Goal: Task Accomplishment & Management: Use online tool/utility

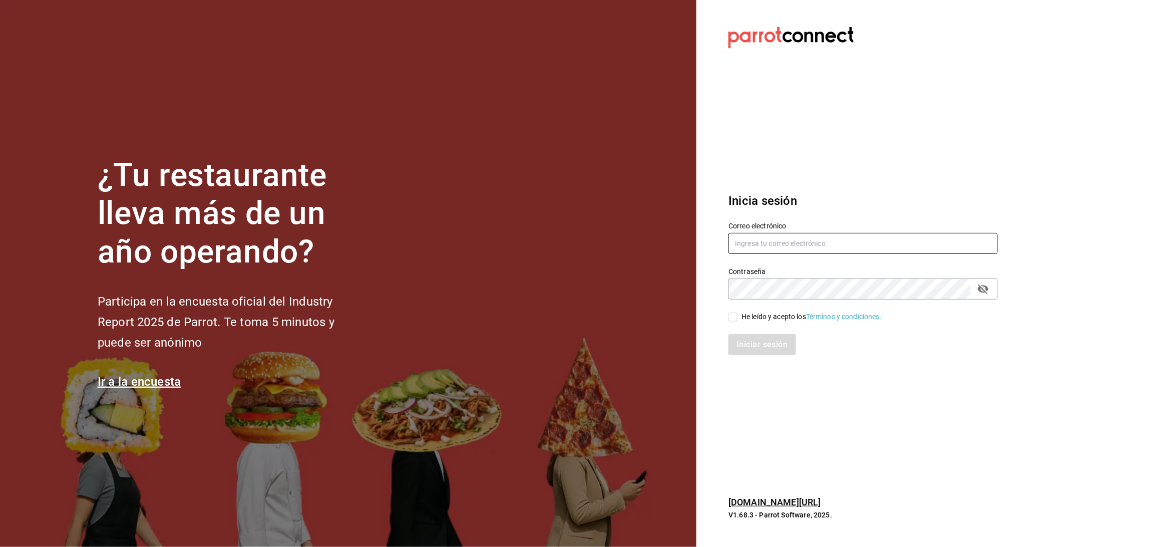
click at [797, 238] on input "text" at bounding box center [862, 243] width 269 height 21
type input "anyulope@outlook.com"
click at [985, 290] on icon "passwordField" at bounding box center [983, 289] width 12 height 12
click at [750, 318] on div "He leído y acepto los Términos y condiciones." at bounding box center [811, 316] width 140 height 11
click at [737, 318] on input "He leído y acepto los Términos y condiciones." at bounding box center [732, 316] width 9 height 9
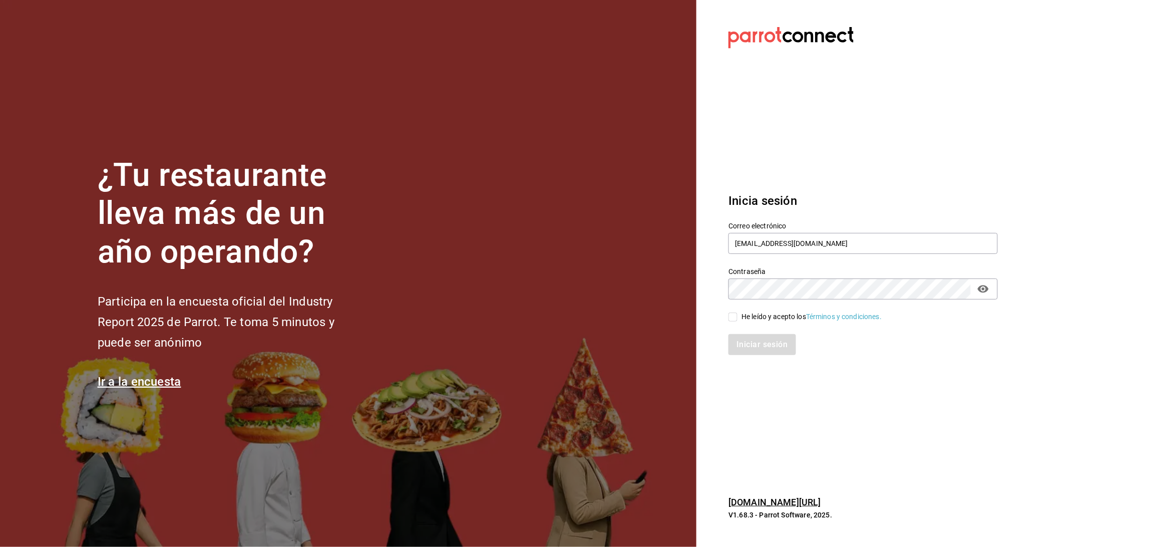
checkbox input "true"
click at [754, 343] on button "Iniciar sesión" at bounding box center [762, 344] width 68 height 21
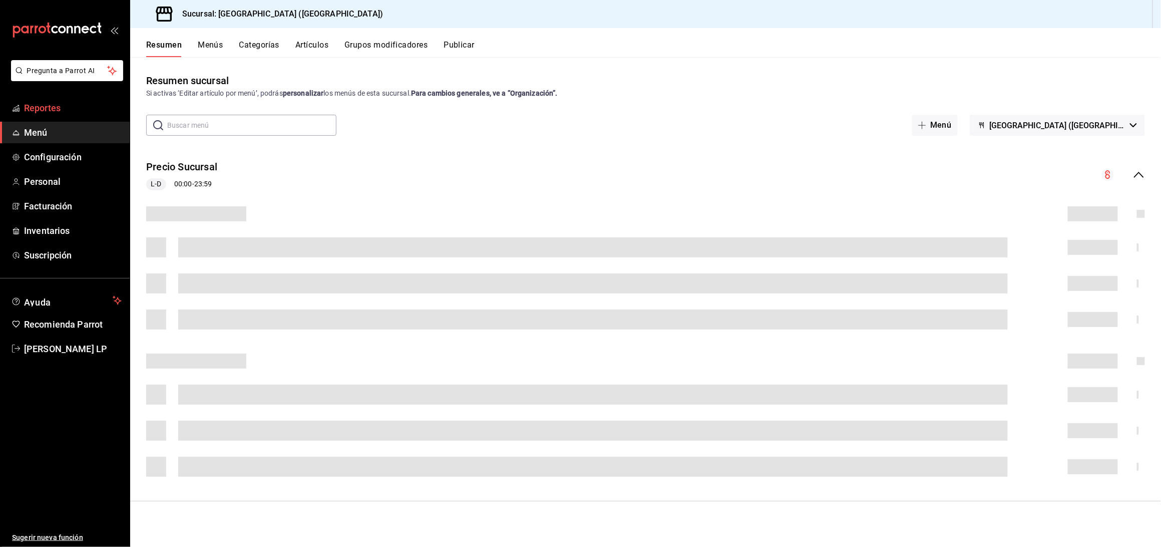
click at [40, 105] on span "Reportes" at bounding box center [73, 108] width 98 height 14
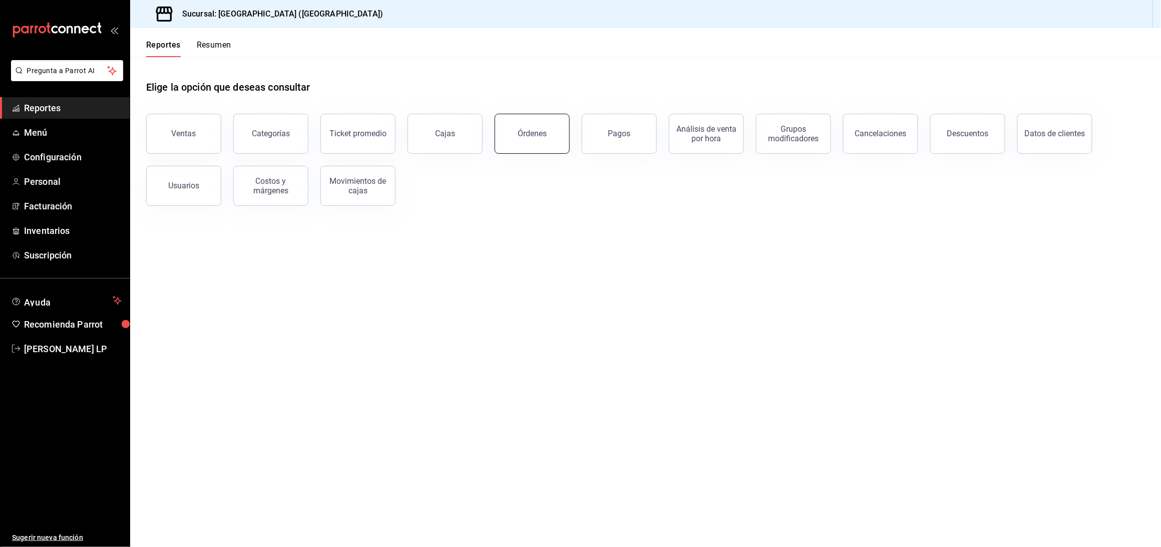
click at [511, 143] on button "Órdenes" at bounding box center [531, 134] width 75 height 40
click at [511, 143] on html "Pregunta a Parrot AI Reportes Menú Configuración Personal Facturación Inventari…" at bounding box center [580, 273] width 1161 height 547
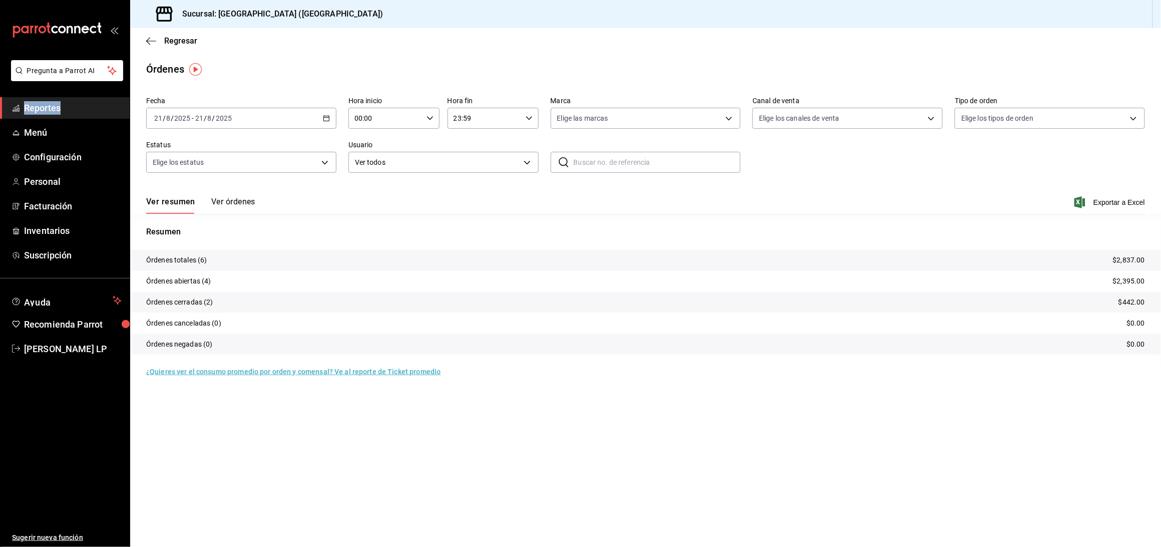
click at [226, 204] on button "Ver órdenes" at bounding box center [233, 205] width 44 height 17
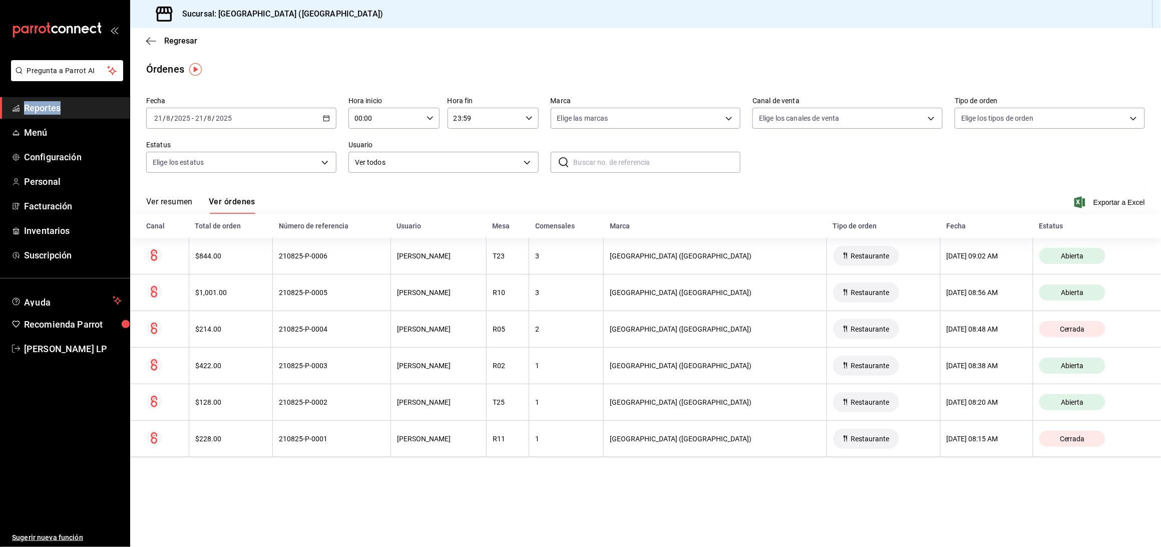
click at [325, 120] on icon "button" at bounding box center [326, 118] width 7 height 7
click at [216, 167] on span "Ayer" at bounding box center [194, 171] width 78 height 11
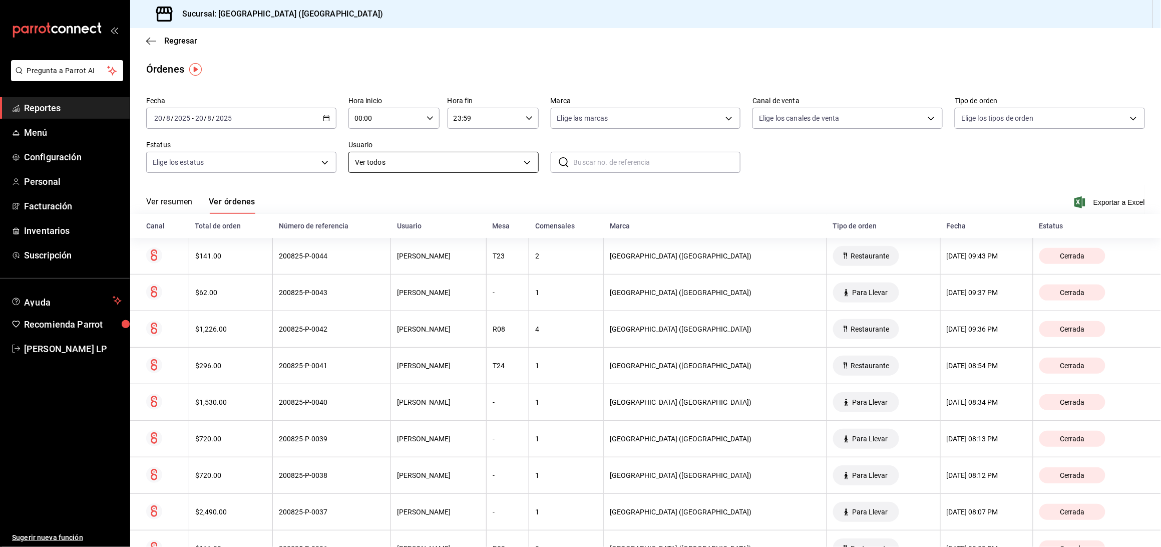
click at [393, 161] on body "Pregunta a Parrot AI Reportes Menú Configuración Personal Facturación Inventari…" at bounding box center [580, 273] width 1161 height 547
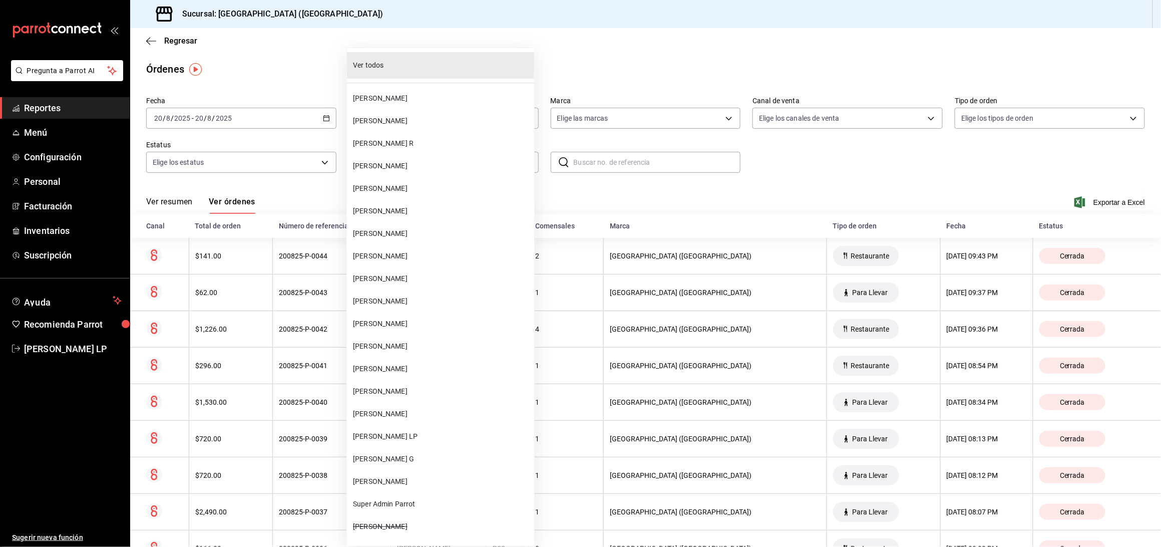
click at [443, 315] on li "[PERSON_NAME]" at bounding box center [440, 323] width 187 height 23
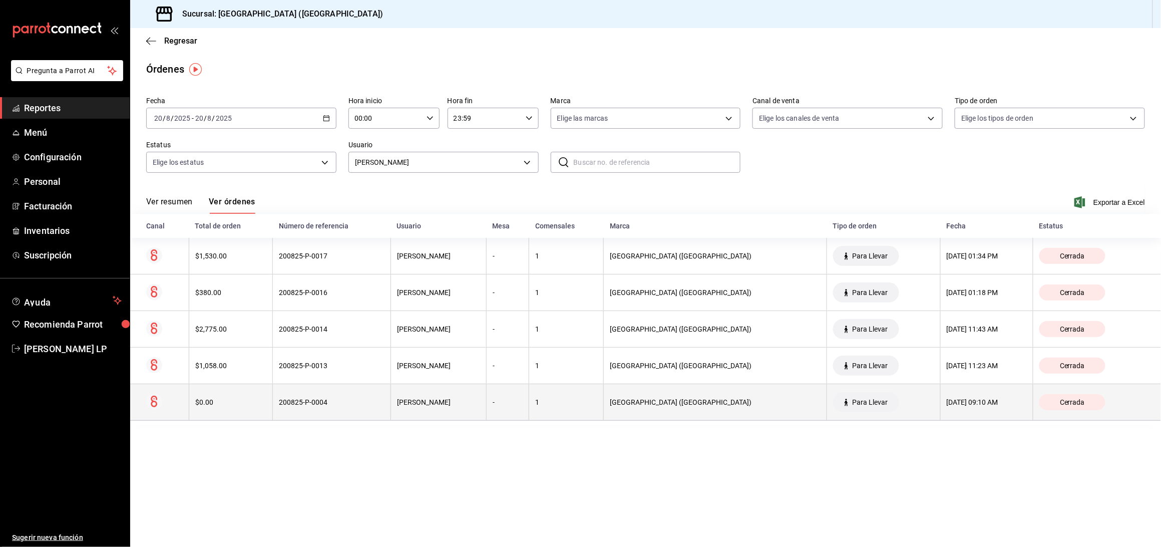
click at [384, 405] on div "200825-P-0004" at bounding box center [332, 402] width 106 height 8
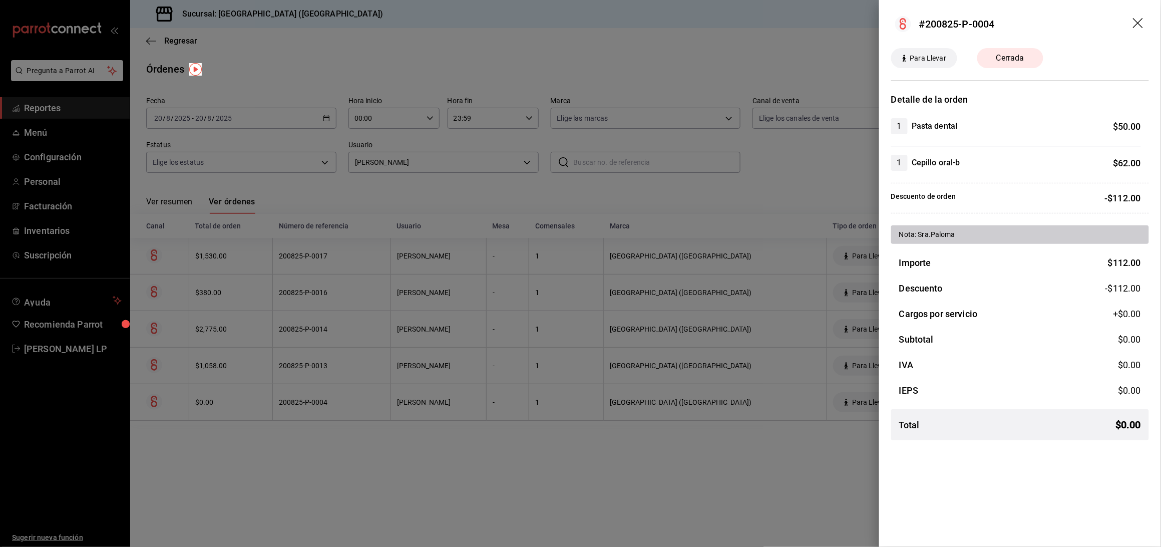
click at [391, 405] on div at bounding box center [580, 273] width 1161 height 547
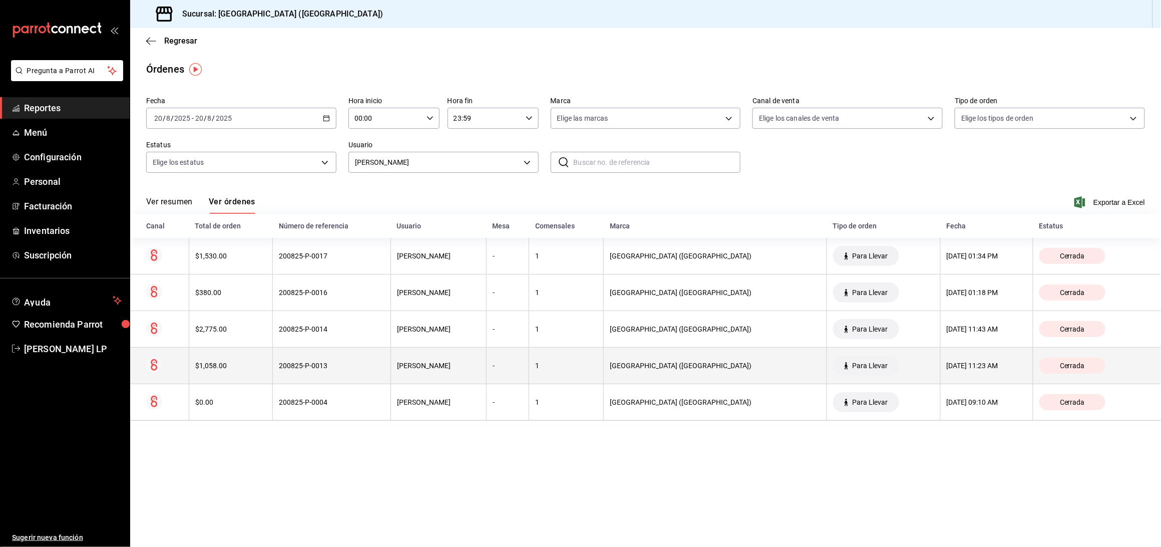
click at [384, 364] on div "200825-P-0013" at bounding box center [332, 365] width 106 height 8
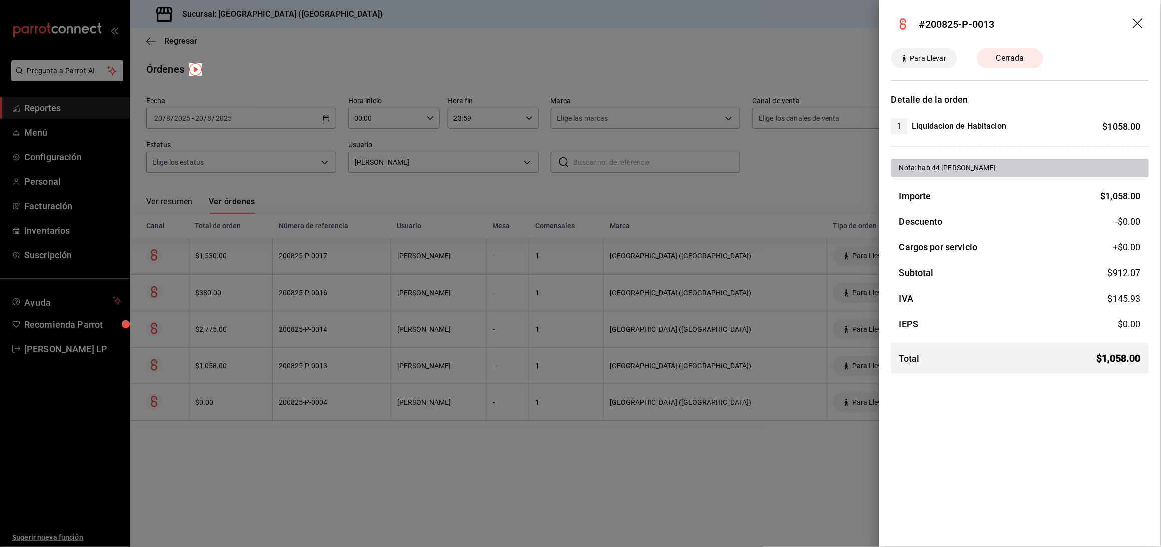
drag, startPoint x: 285, startPoint y: 437, endPoint x: 284, endPoint y: 361, distance: 76.1
click at [286, 436] on div at bounding box center [580, 273] width 1161 height 547
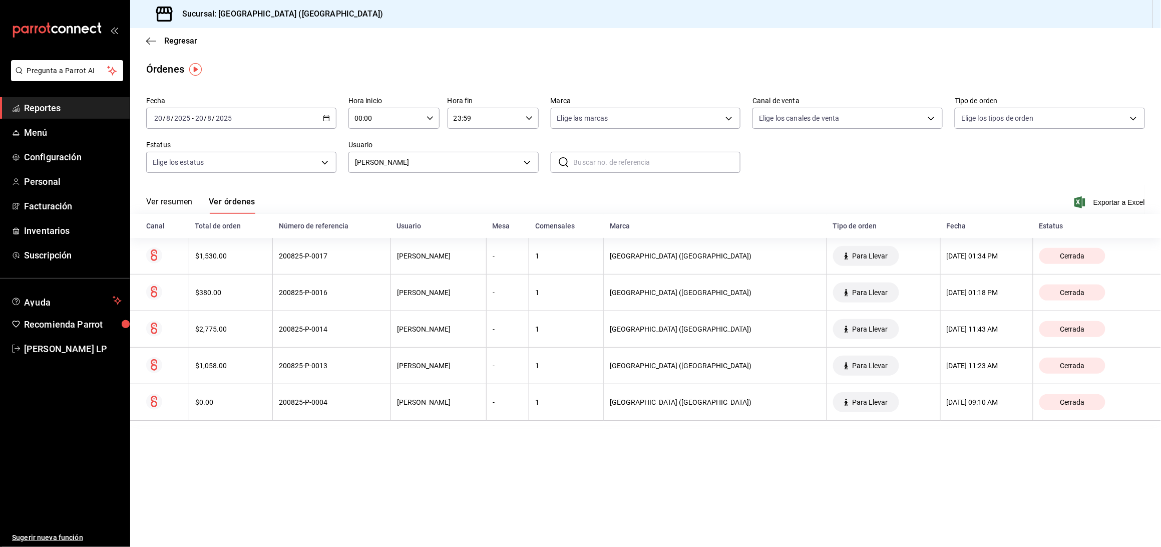
click at [267, 327] on div "$2,775.00" at bounding box center [231, 329] width 72 height 8
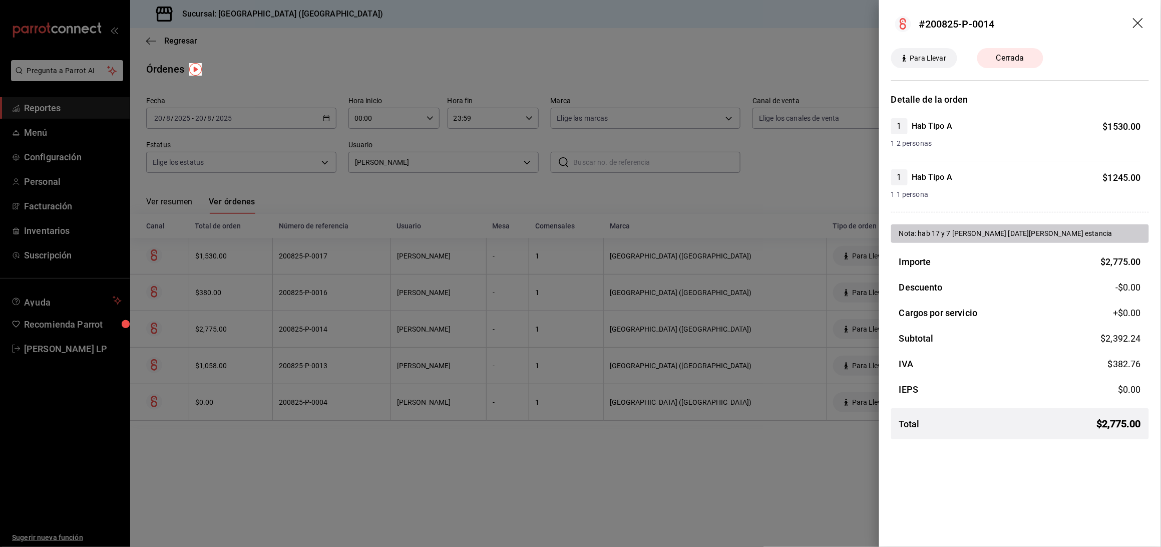
click at [312, 470] on div at bounding box center [580, 273] width 1161 height 547
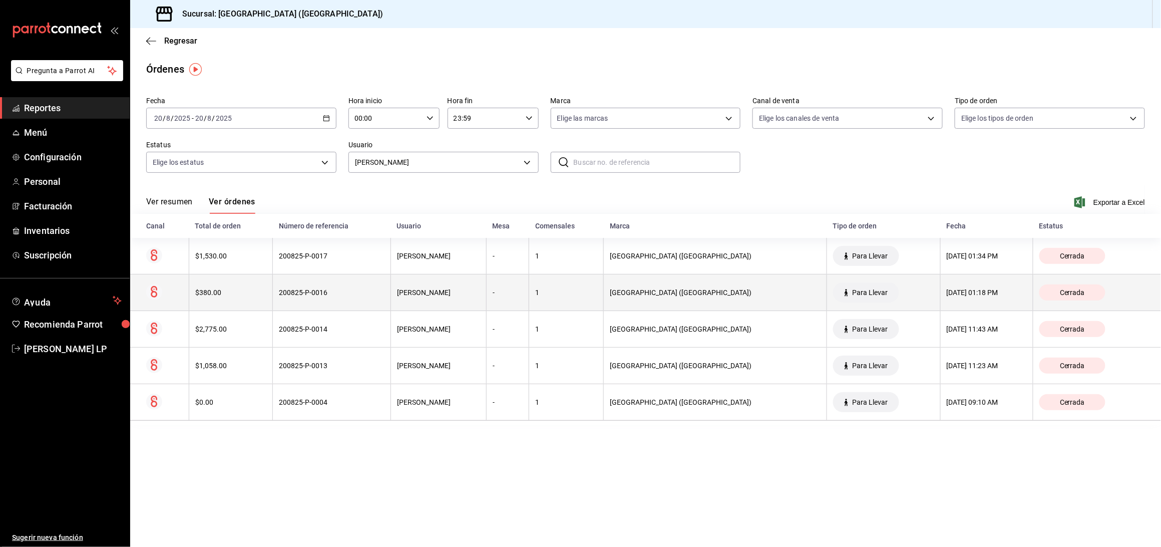
click at [283, 296] on th "200825-P-0016" at bounding box center [332, 292] width 118 height 37
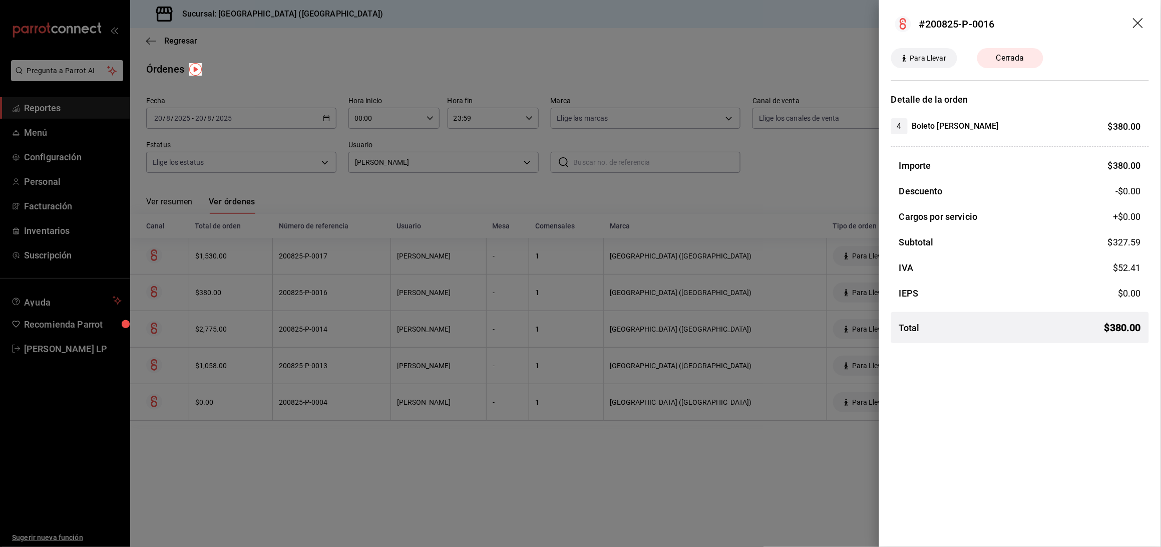
click at [283, 296] on div at bounding box center [580, 273] width 1161 height 547
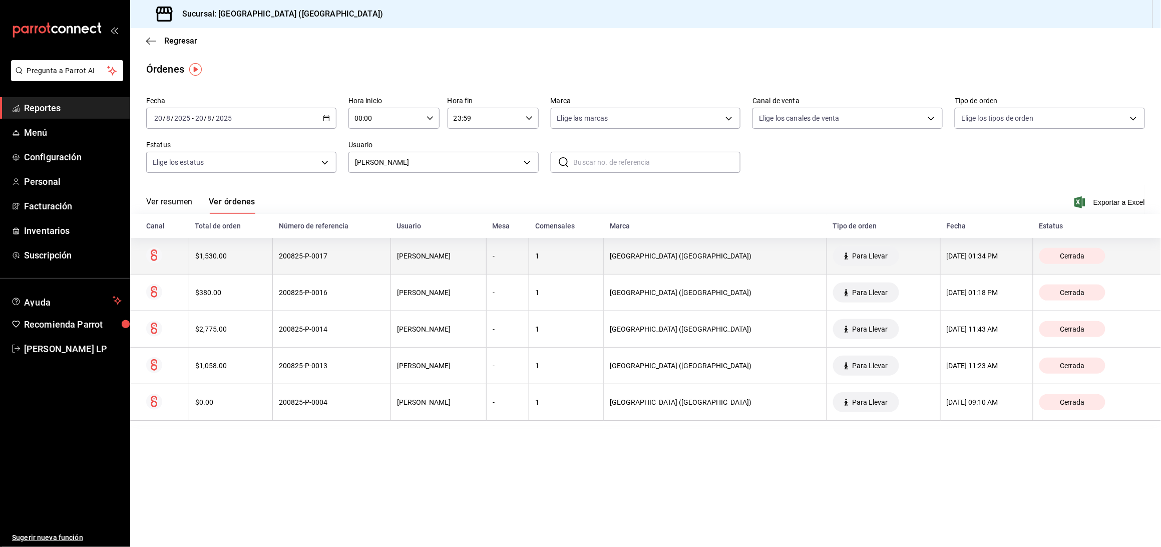
click at [281, 250] on th "200825-P-0017" at bounding box center [332, 256] width 118 height 37
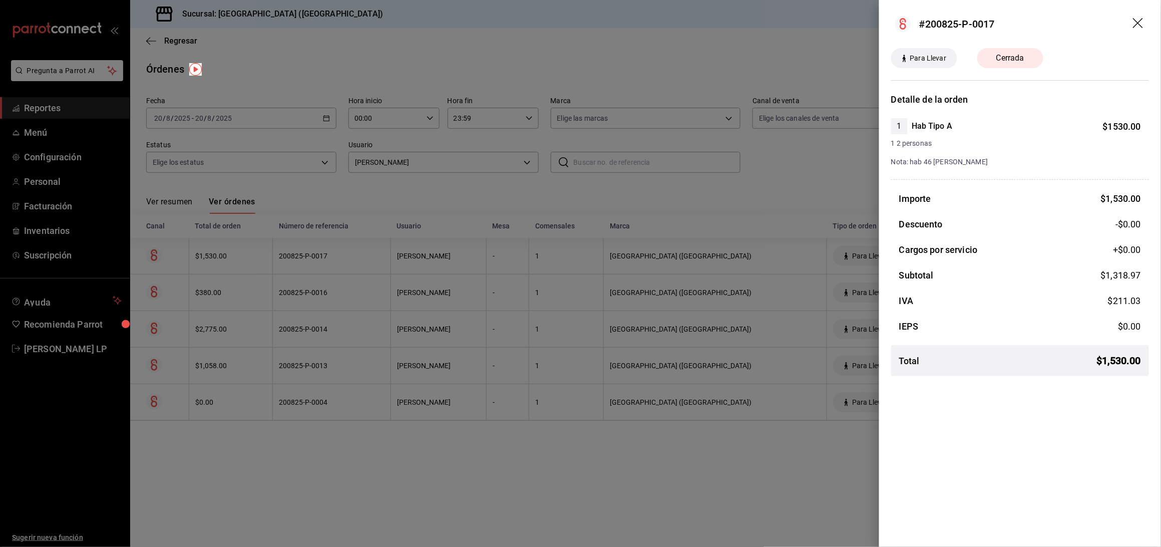
drag, startPoint x: 303, startPoint y: 477, endPoint x: 308, endPoint y: 463, distance: 14.7
click at [303, 477] on div at bounding box center [580, 273] width 1161 height 547
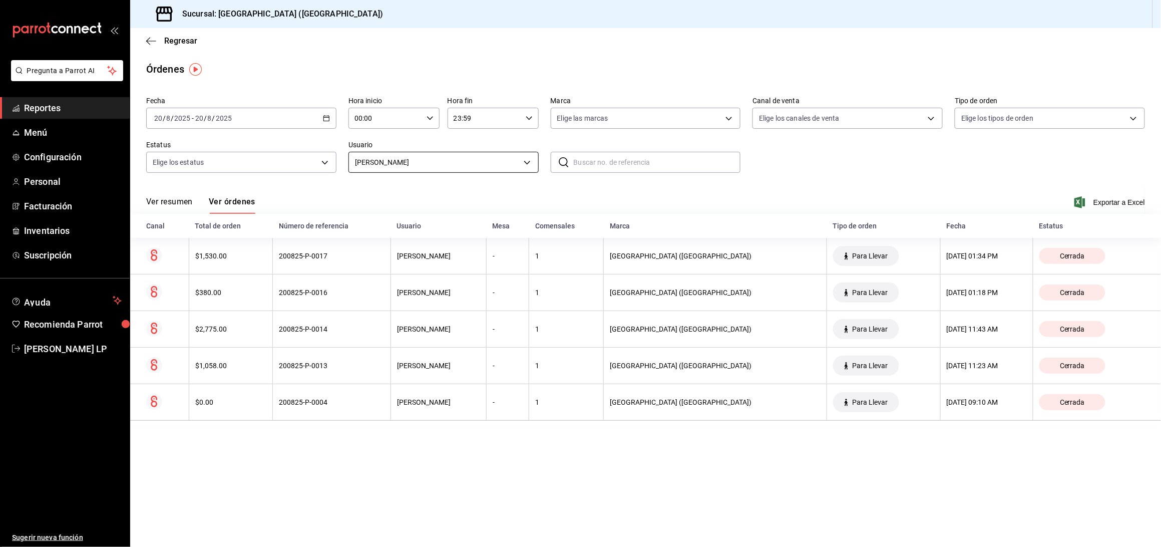
click at [398, 160] on body "Pregunta a Parrot AI Reportes Menú Configuración Personal Facturación Inventari…" at bounding box center [580, 273] width 1161 height 547
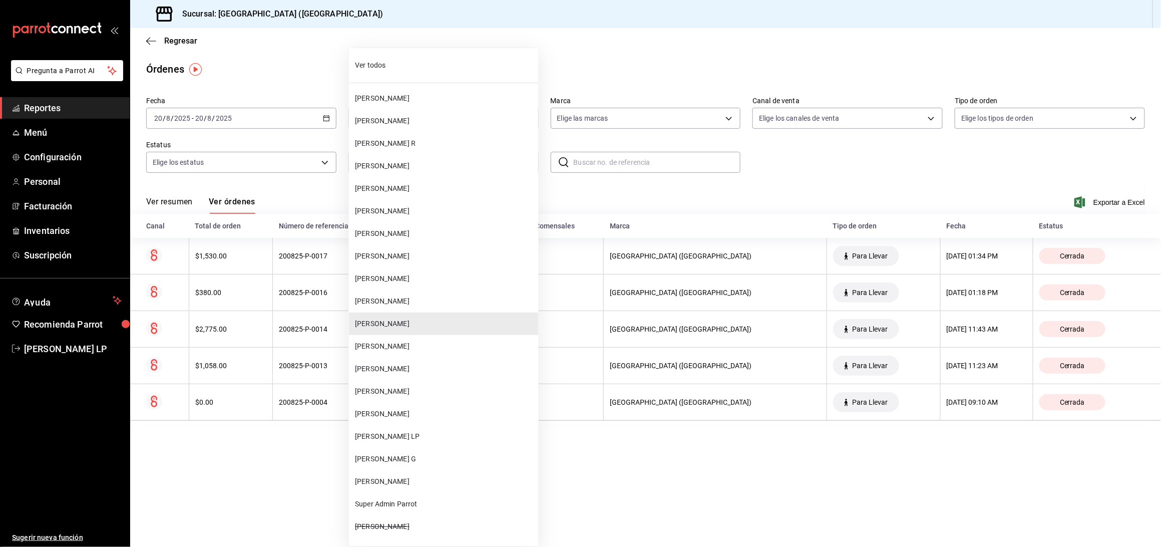
click at [389, 414] on span "[PERSON_NAME]" at bounding box center [444, 413] width 179 height 11
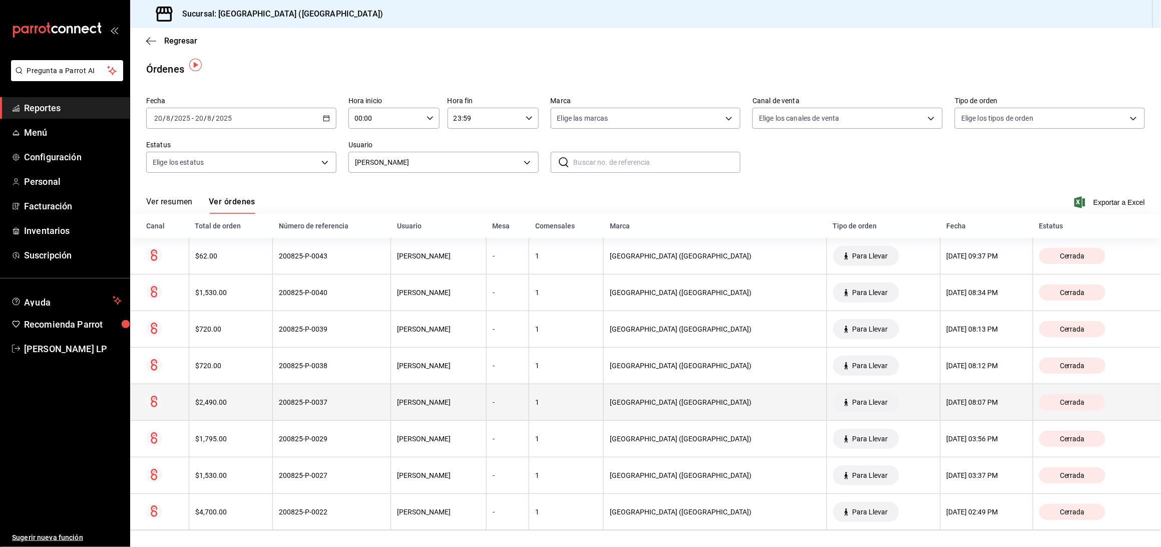
scroll to position [4, 0]
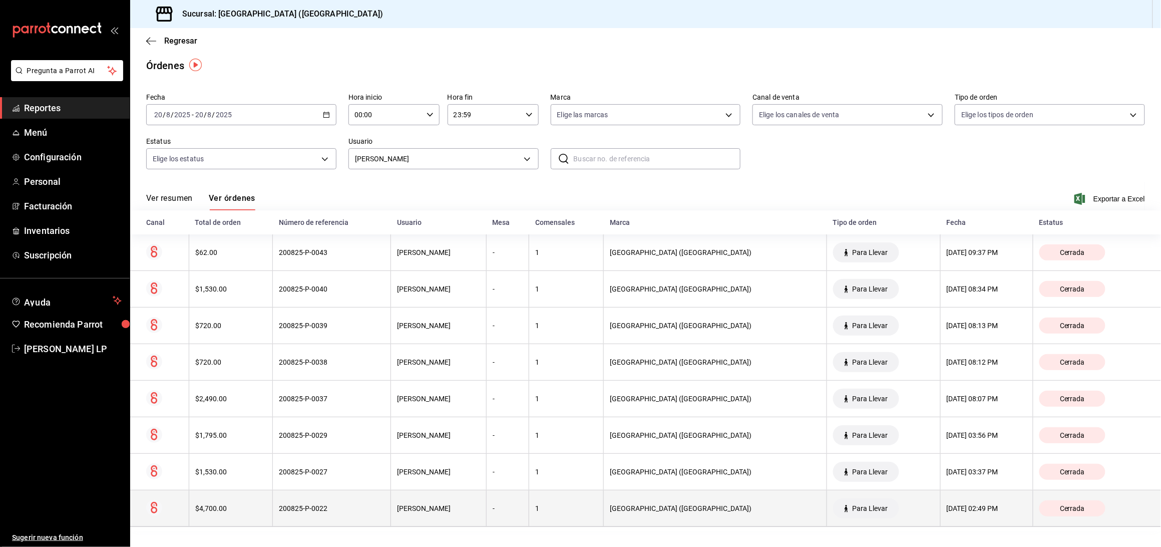
click at [217, 506] on div "$4,700.00" at bounding box center [231, 508] width 72 height 8
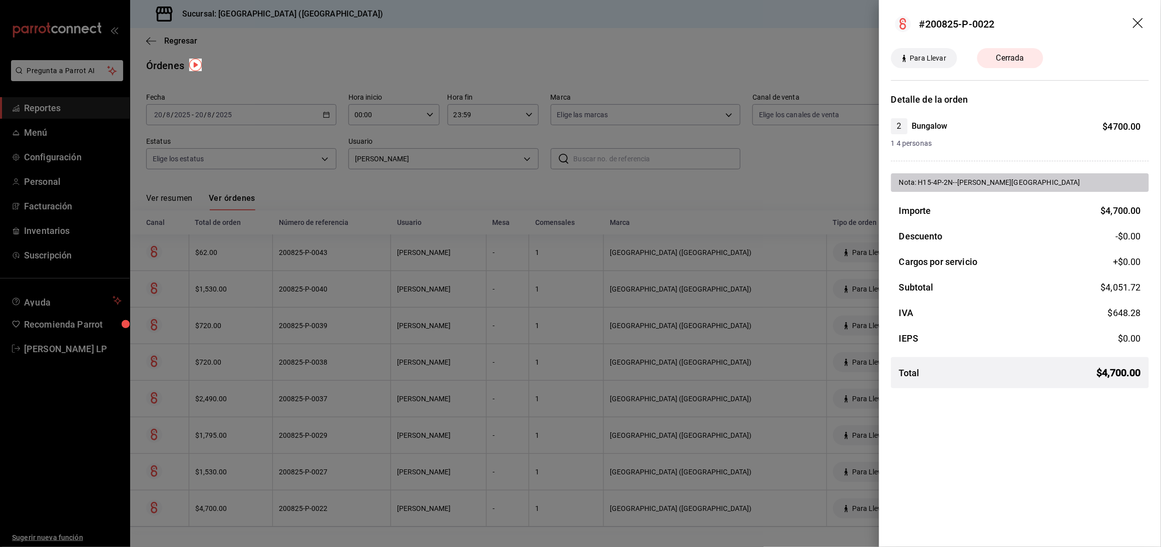
click at [422, 180] on div at bounding box center [580, 273] width 1161 height 547
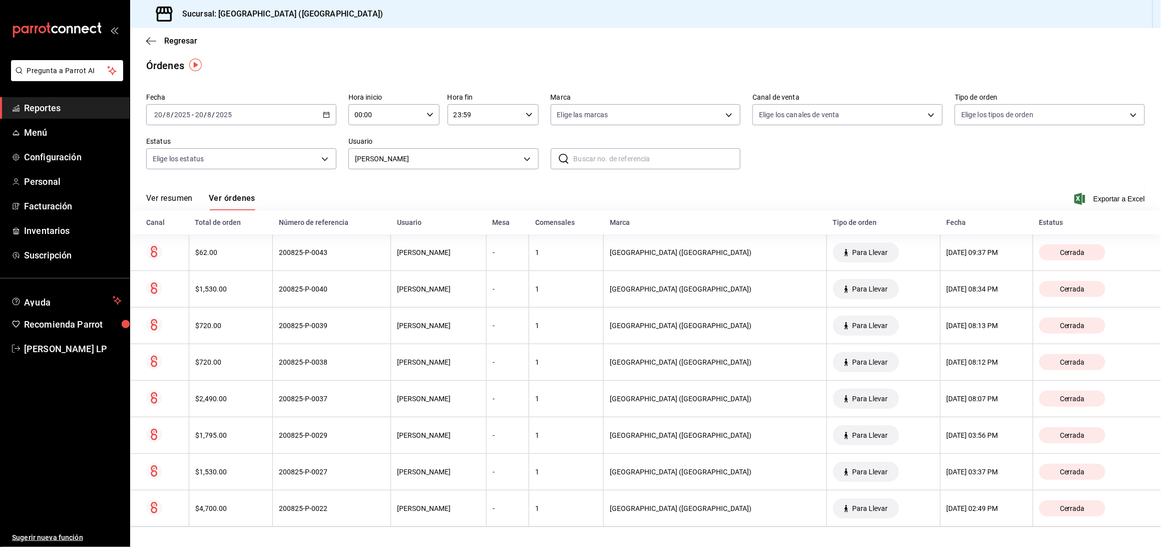
click at [425, 158] on body "Pregunta a Parrot AI Reportes Menú Configuración Personal Facturación Inventari…" at bounding box center [580, 273] width 1161 height 547
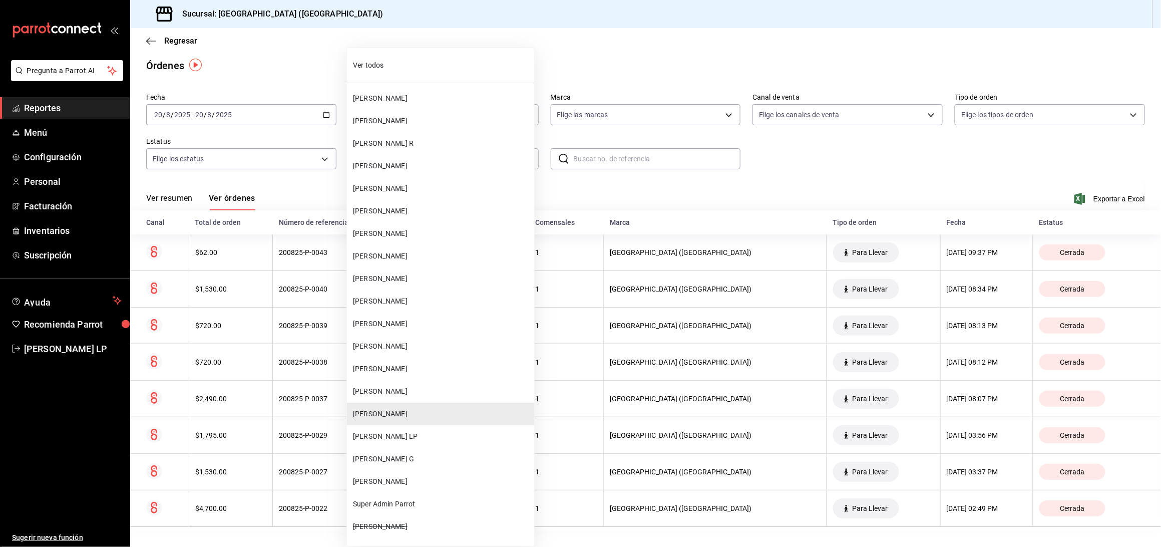
click at [401, 324] on span "[PERSON_NAME]" at bounding box center [441, 323] width 177 height 11
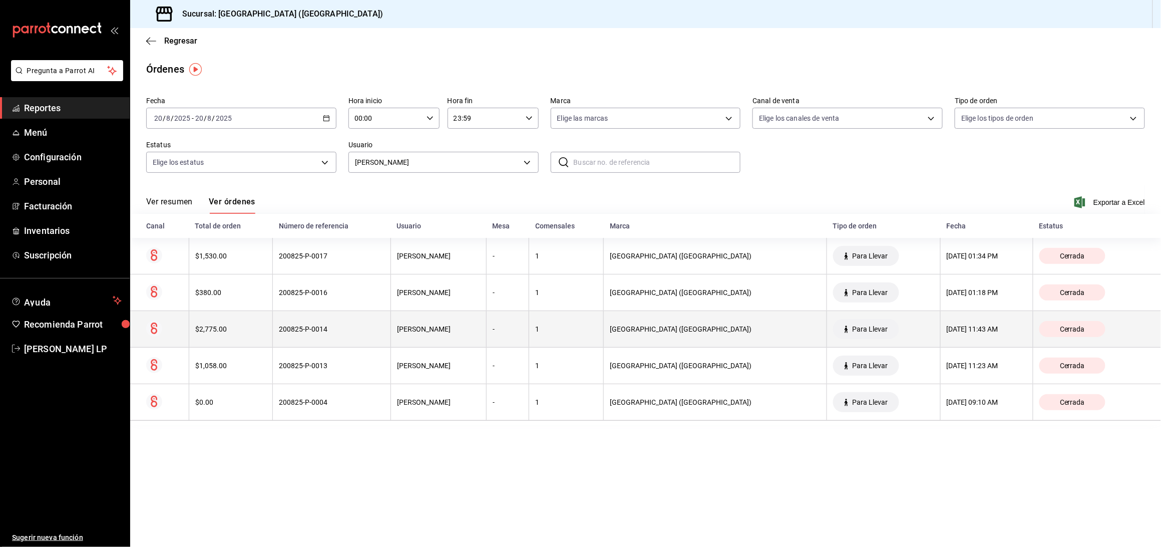
click at [368, 341] on th "200825-P-0014" at bounding box center [332, 329] width 118 height 37
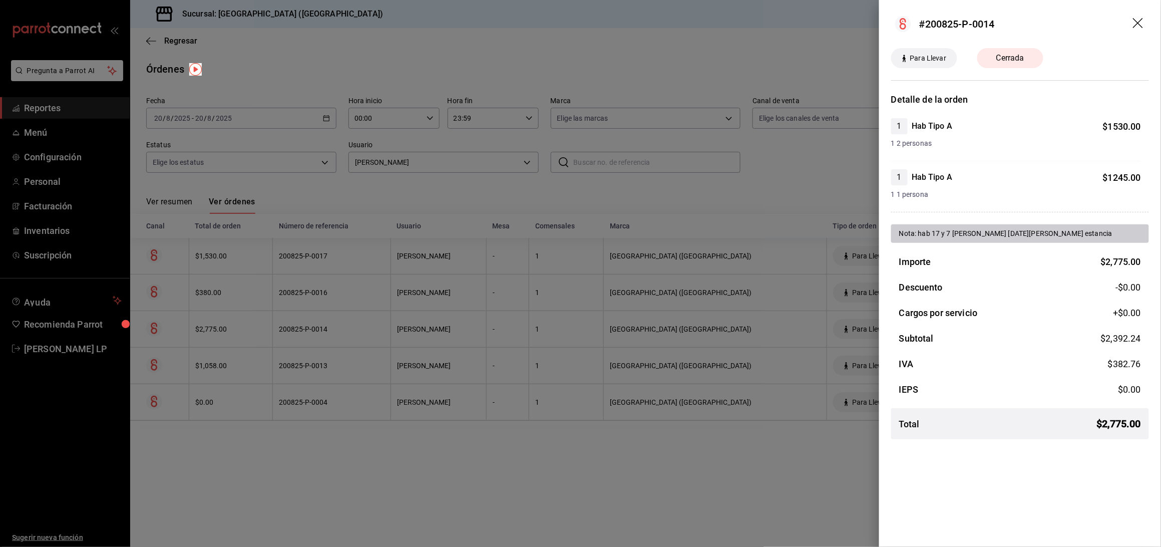
click at [444, 445] on div at bounding box center [580, 273] width 1161 height 547
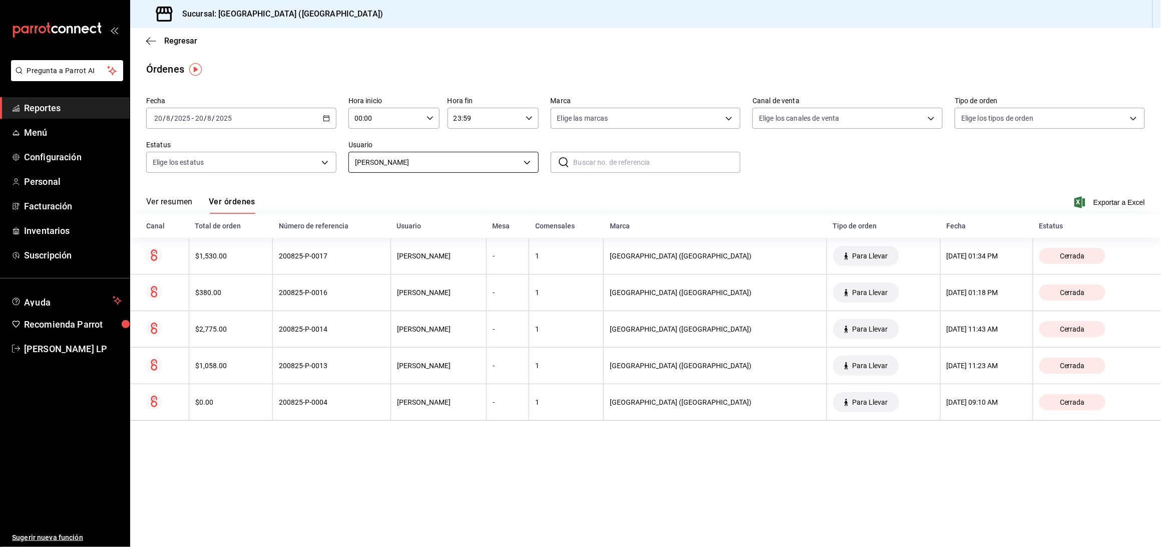
click at [402, 160] on body "Pregunta a Parrot AI Reportes Menú Configuración Personal Facturación Inventari…" at bounding box center [580, 273] width 1161 height 547
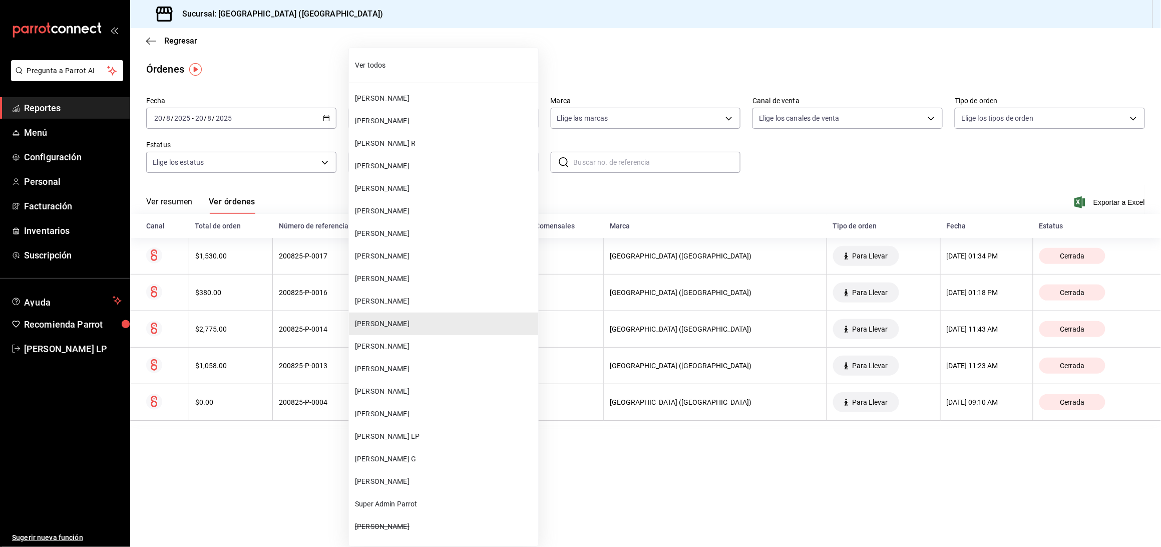
click at [394, 411] on span "[PERSON_NAME]" at bounding box center [444, 413] width 179 height 11
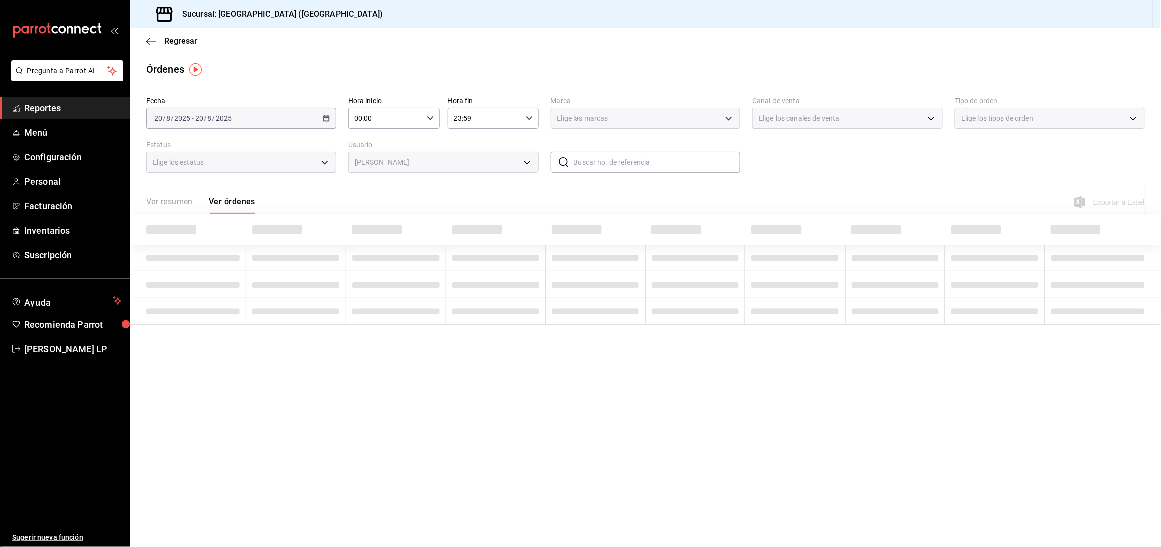
type input "bc254338-869c-4872-b86d-e4be134174fe"
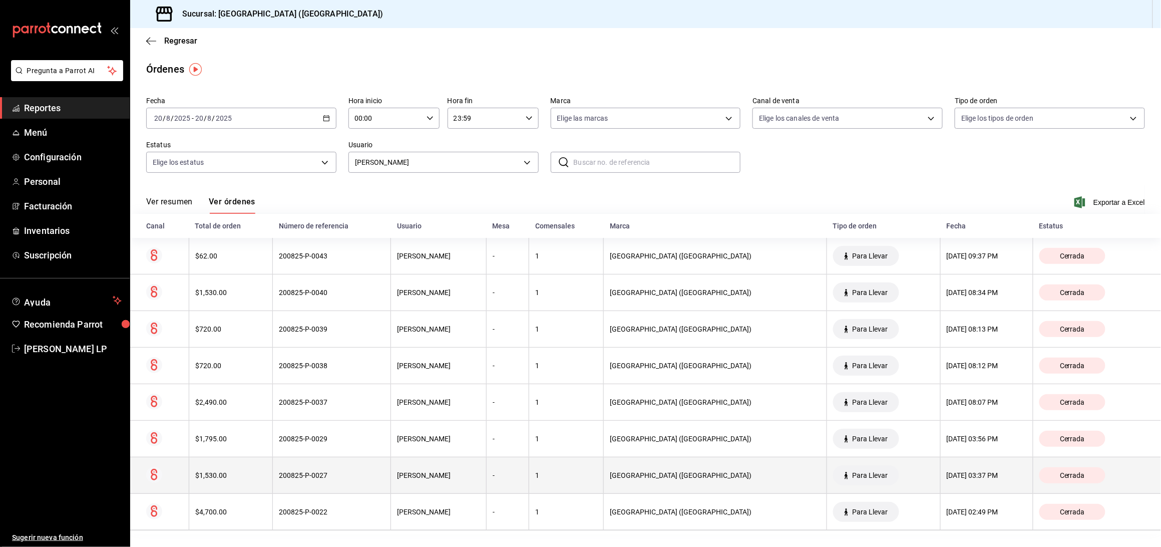
click at [307, 475] on div "200825-P-0027" at bounding box center [332, 475] width 106 height 8
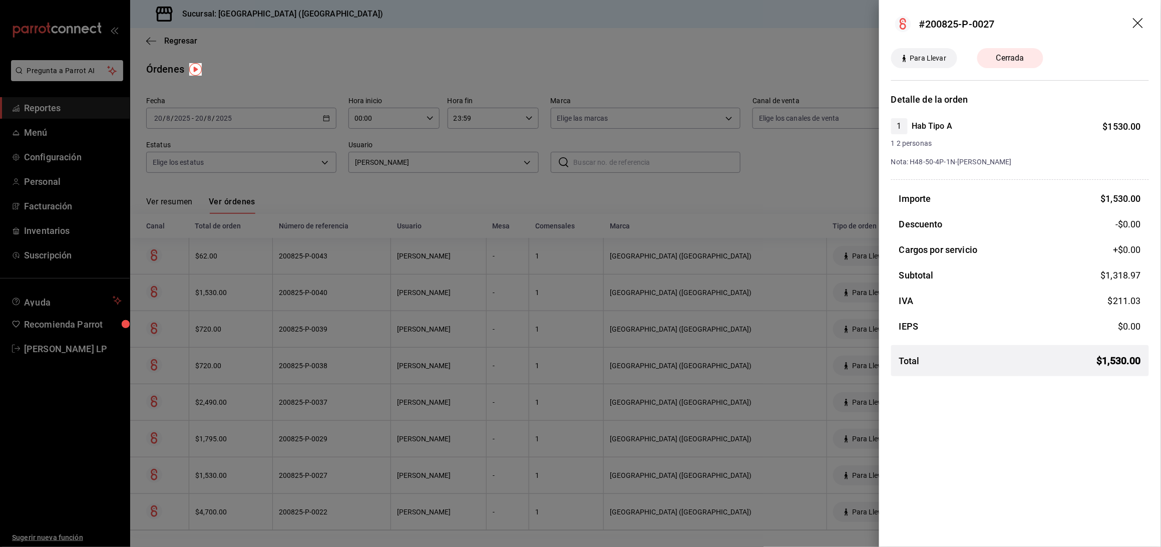
click at [315, 472] on div at bounding box center [580, 273] width 1161 height 547
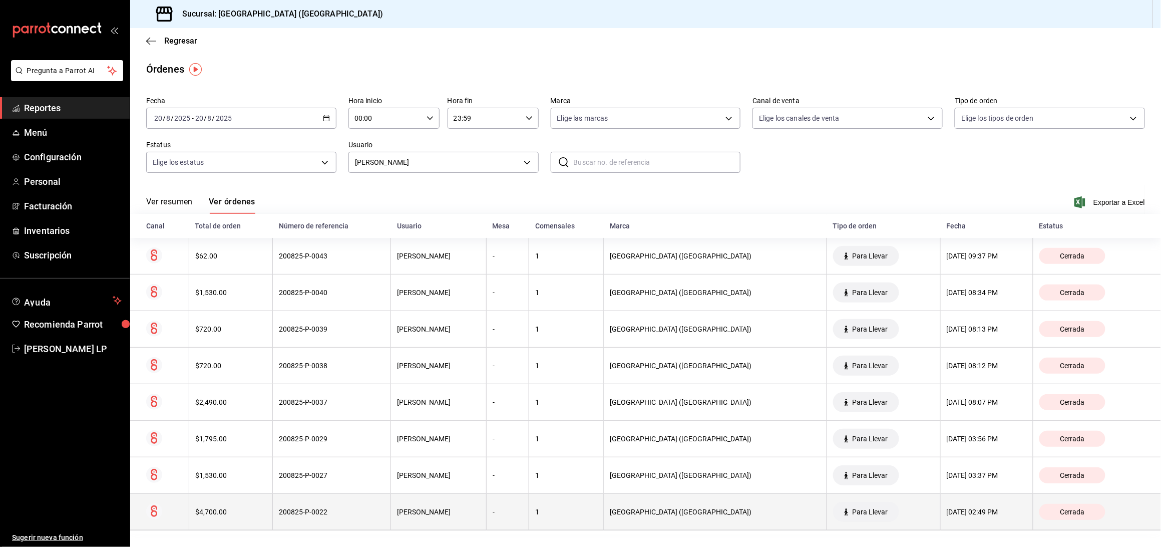
click at [290, 513] on div "200825-P-0022" at bounding box center [332, 511] width 106 height 8
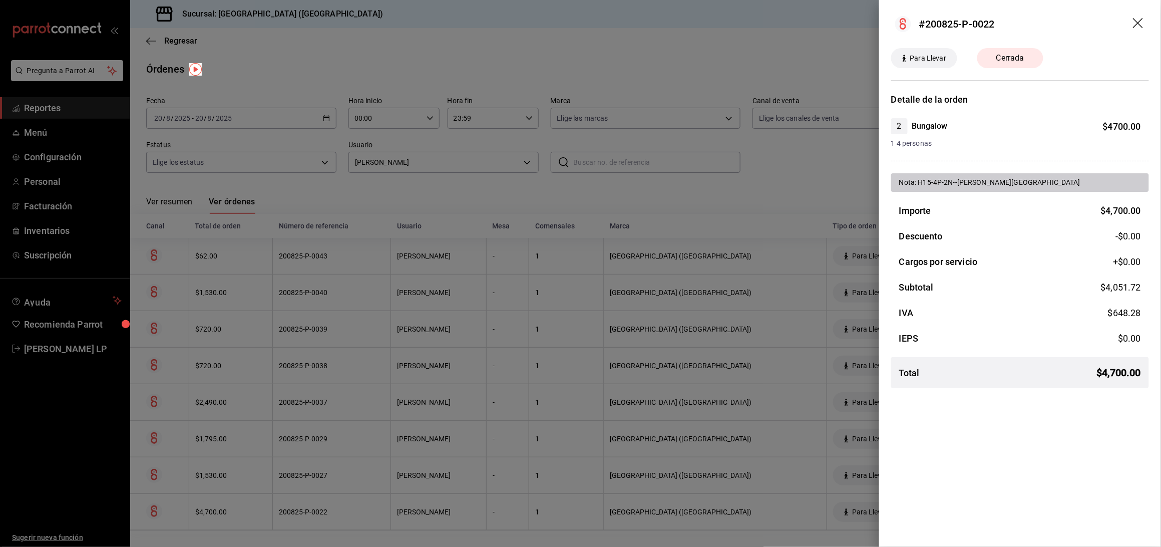
click at [342, 512] on div at bounding box center [580, 273] width 1161 height 547
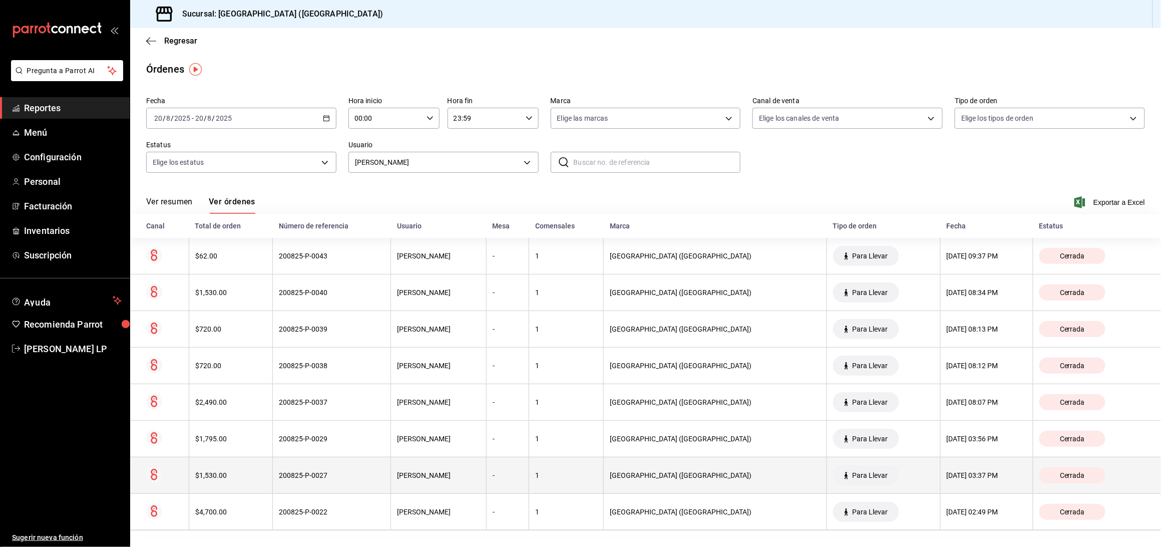
click at [342, 481] on th "200825-P-0027" at bounding box center [332, 475] width 118 height 37
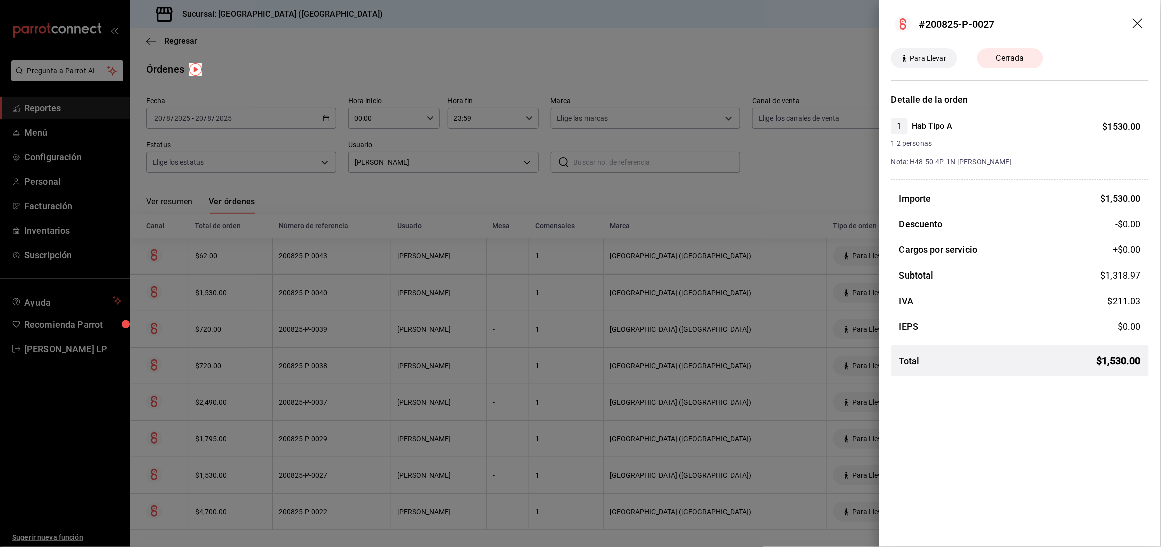
drag, startPoint x: 296, startPoint y: 472, endPoint x: 298, endPoint y: 457, distance: 14.7
click at [296, 472] on div at bounding box center [580, 273] width 1161 height 547
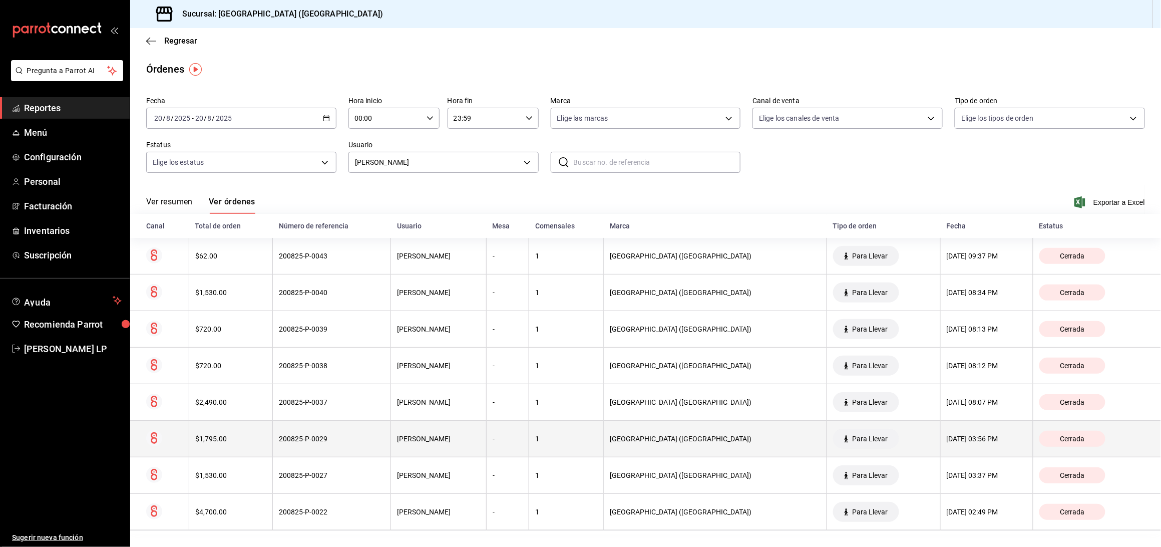
click at [301, 442] on div "200825-P-0029" at bounding box center [332, 438] width 106 height 8
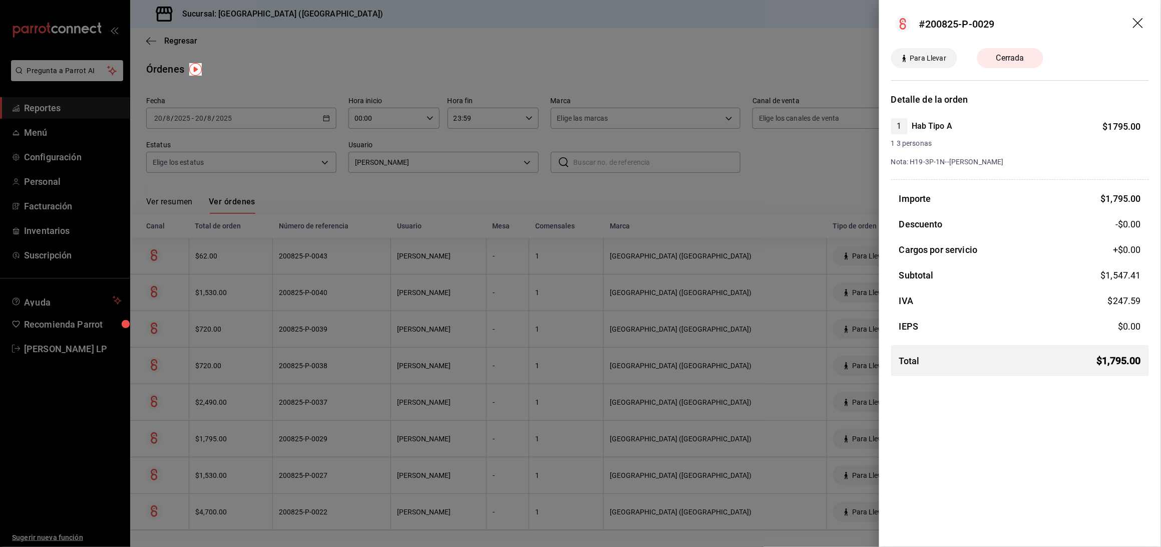
click at [385, 349] on div at bounding box center [580, 273] width 1161 height 547
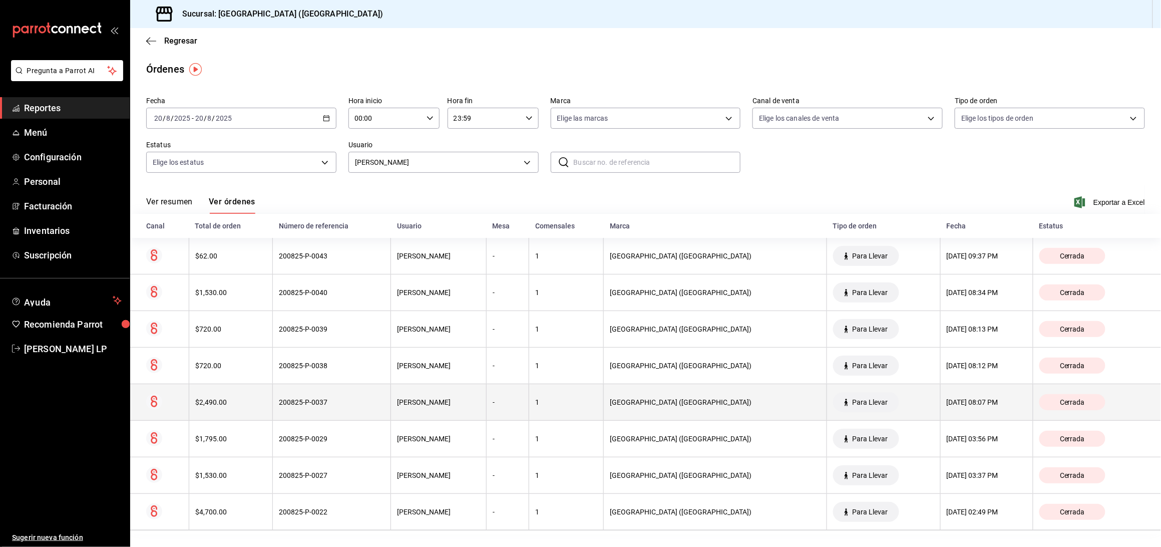
click at [377, 407] on th "200825-P-0037" at bounding box center [332, 402] width 118 height 37
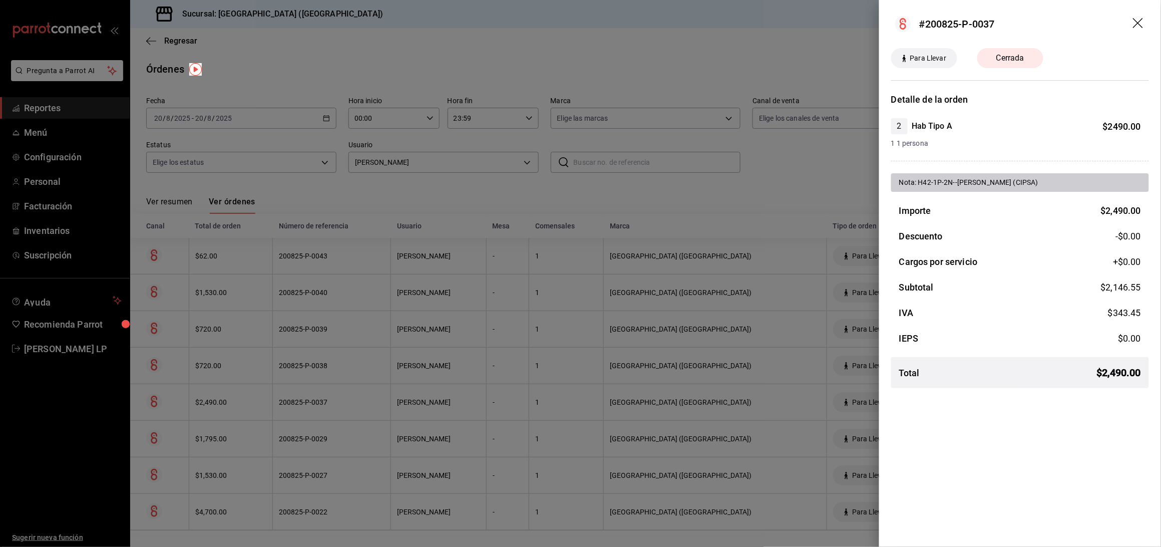
click at [345, 407] on div at bounding box center [580, 273] width 1161 height 547
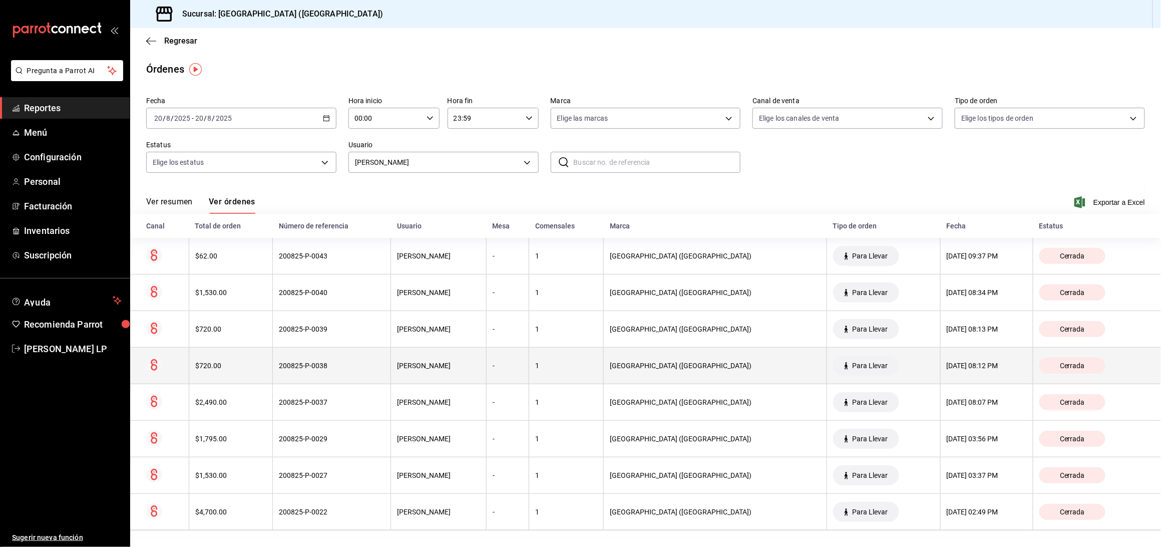
click at [343, 368] on div "200825-P-0038" at bounding box center [332, 365] width 106 height 8
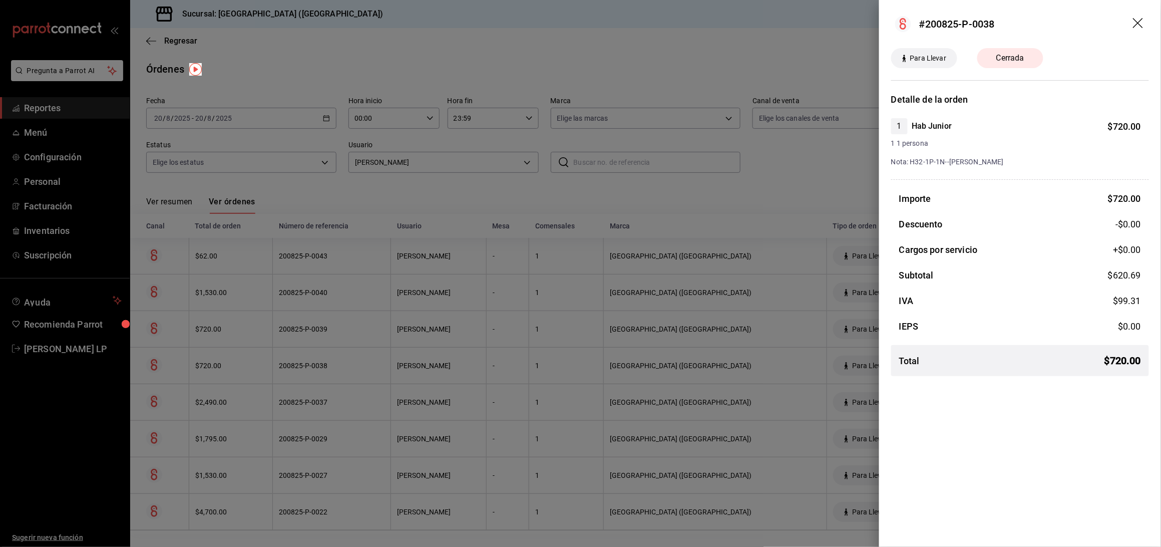
click at [334, 354] on div at bounding box center [580, 273] width 1161 height 547
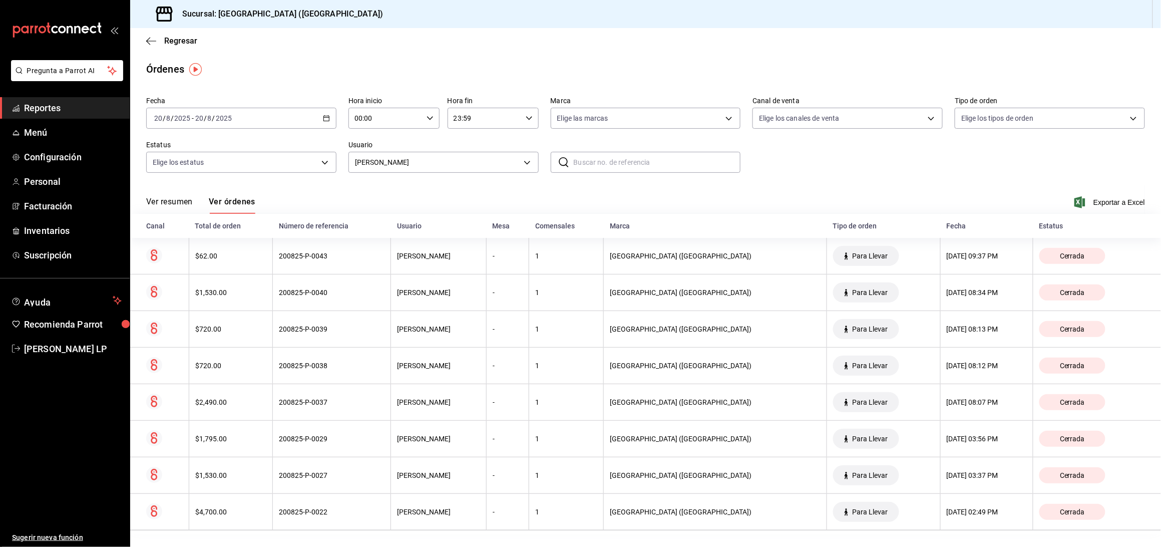
click at [334, 327] on div "200825-P-0039" at bounding box center [332, 329] width 106 height 8
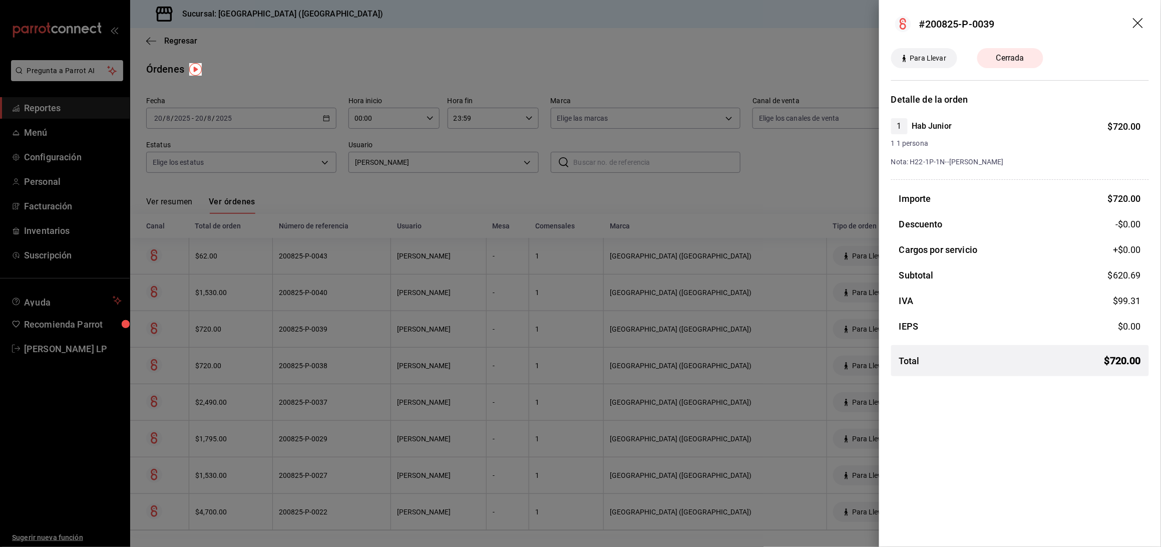
click at [335, 321] on div at bounding box center [580, 273] width 1161 height 547
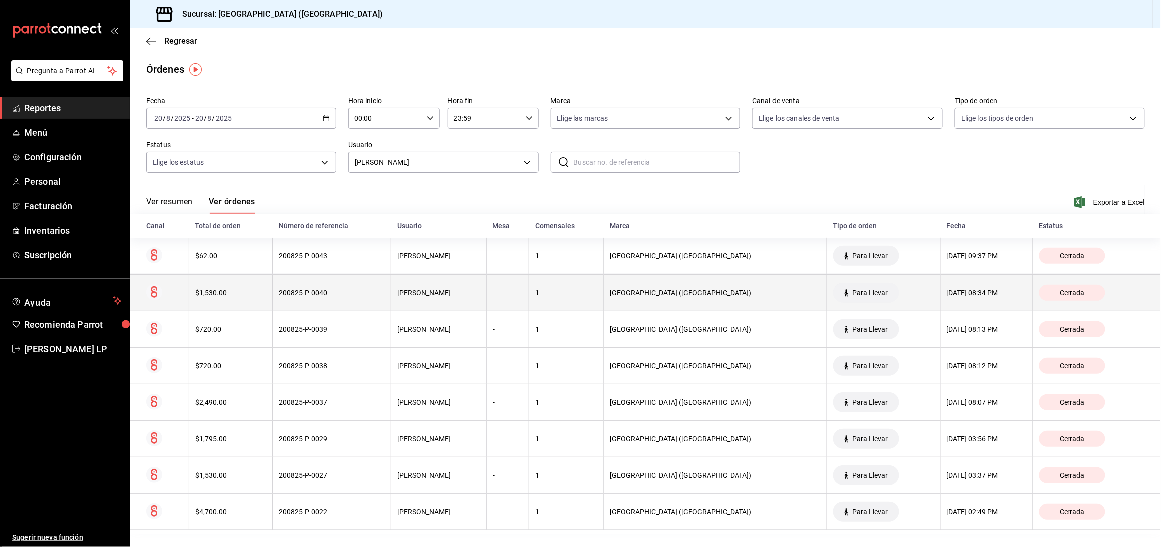
click at [337, 298] on th "200825-P-0040" at bounding box center [332, 292] width 118 height 37
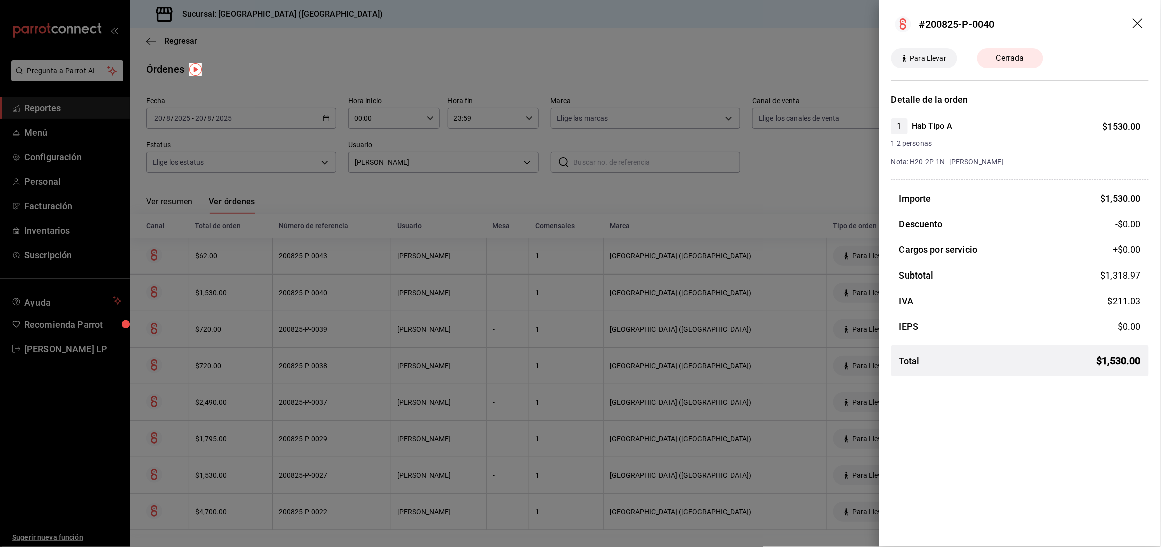
drag, startPoint x: 841, startPoint y: 47, endPoint x: 325, endPoint y: 123, distance: 521.6
click at [841, 47] on div at bounding box center [580, 273] width 1161 height 547
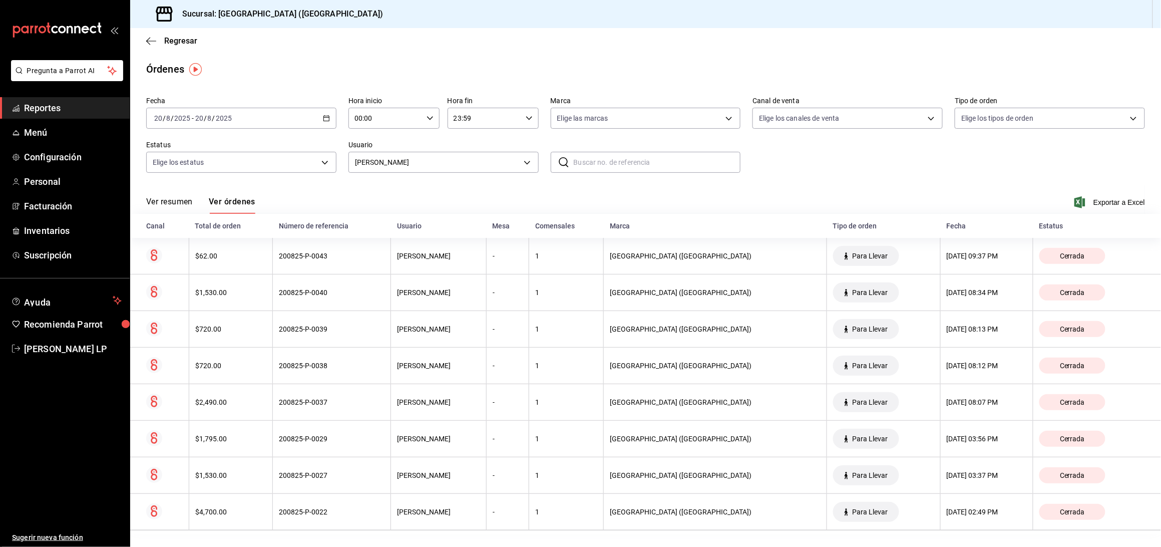
click at [33, 103] on span "Reportes" at bounding box center [73, 108] width 98 height 14
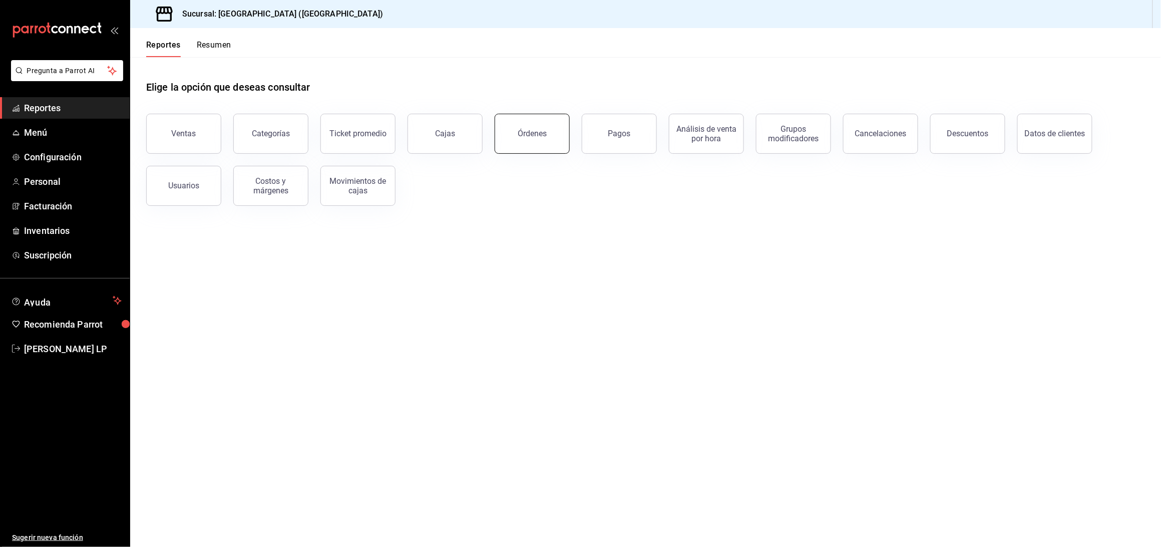
click at [543, 148] on button "Órdenes" at bounding box center [531, 134] width 75 height 40
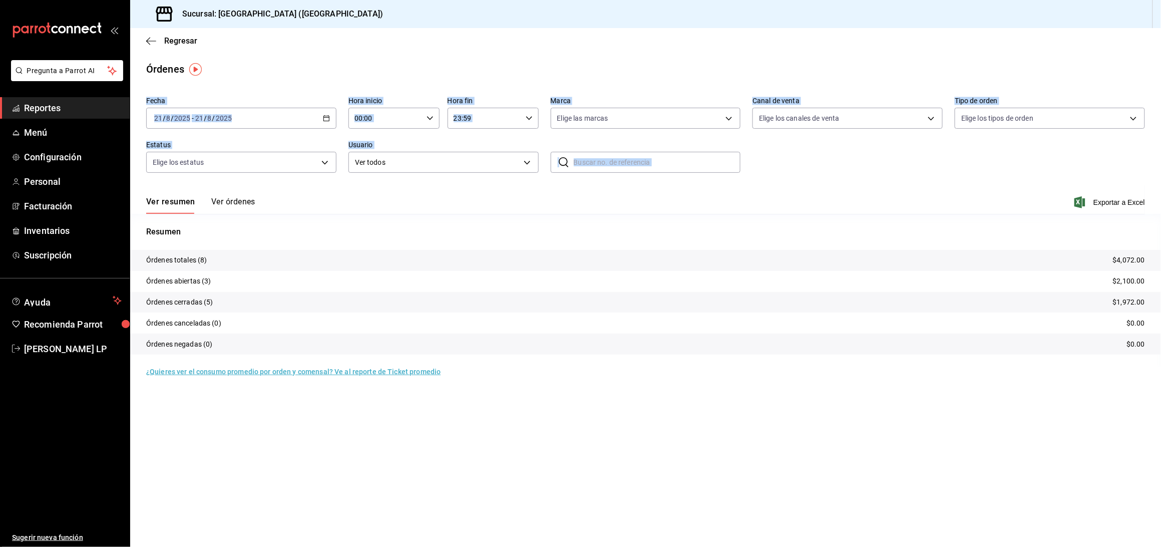
click at [225, 200] on button "Ver órdenes" at bounding box center [233, 205] width 44 height 17
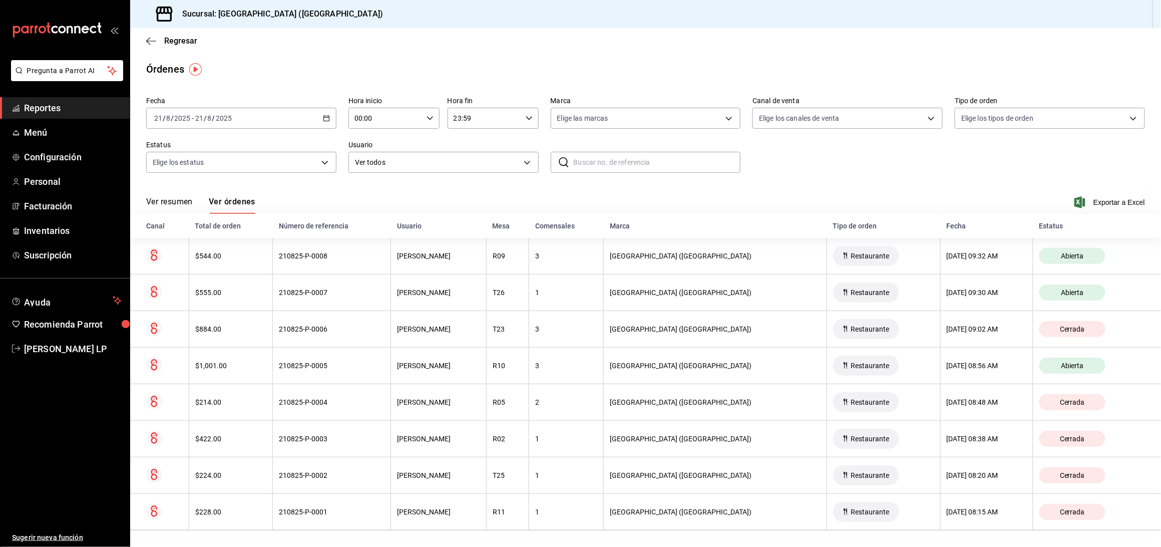
click at [296, 53] on div "Regresar" at bounding box center [645, 41] width 1030 height 26
click at [331, 118] on div "[DATE] [DATE] - [DATE] [DATE]" at bounding box center [241, 118] width 190 height 21
click at [181, 257] on span "Rango de fechas" at bounding box center [194, 261] width 78 height 11
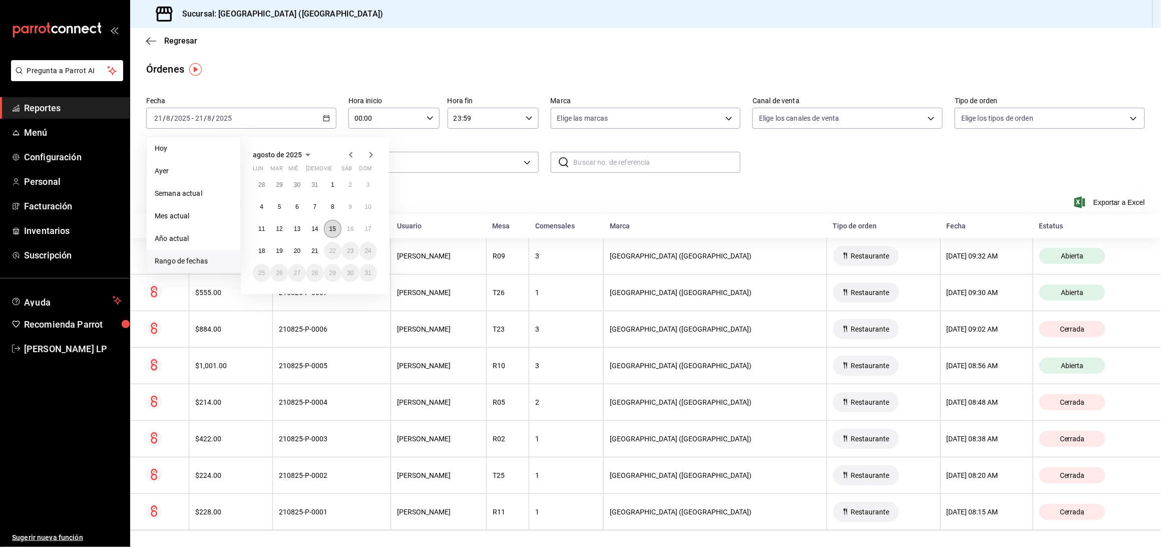
click at [335, 227] on abbr "15" at bounding box center [332, 228] width 7 height 7
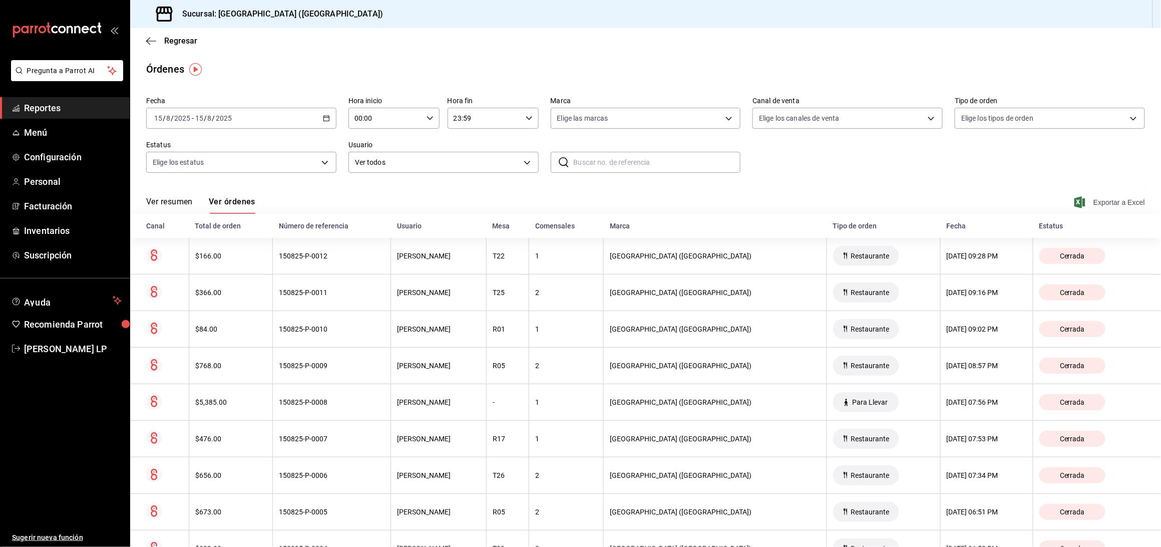
click at [1087, 199] on span "Exportar a Excel" at bounding box center [1110, 202] width 69 height 12
click at [42, 131] on span "Menú" at bounding box center [73, 133] width 98 height 14
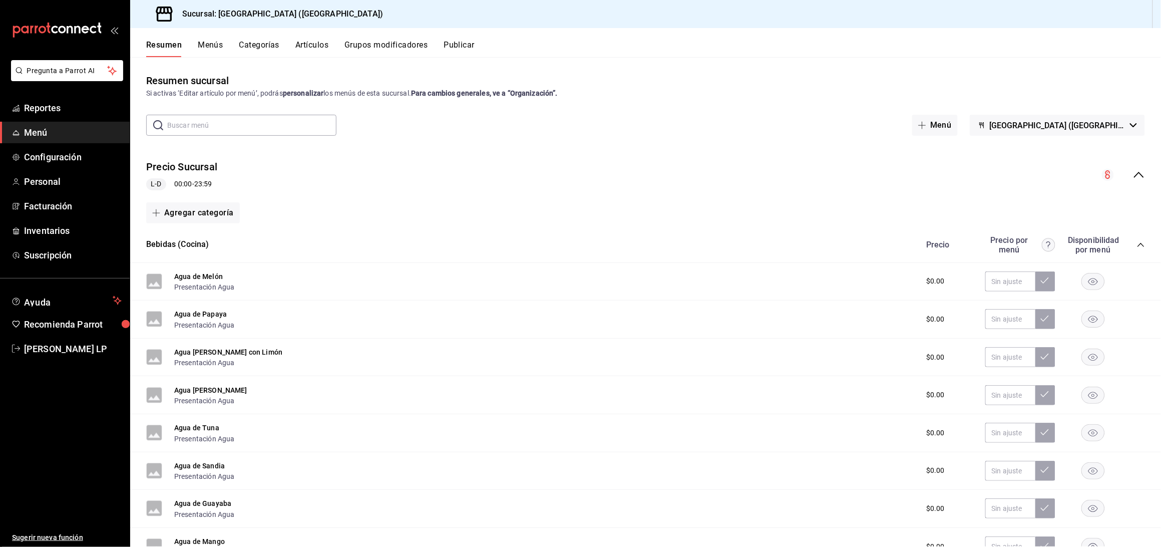
click at [302, 41] on button "Artículos" at bounding box center [311, 48] width 33 height 17
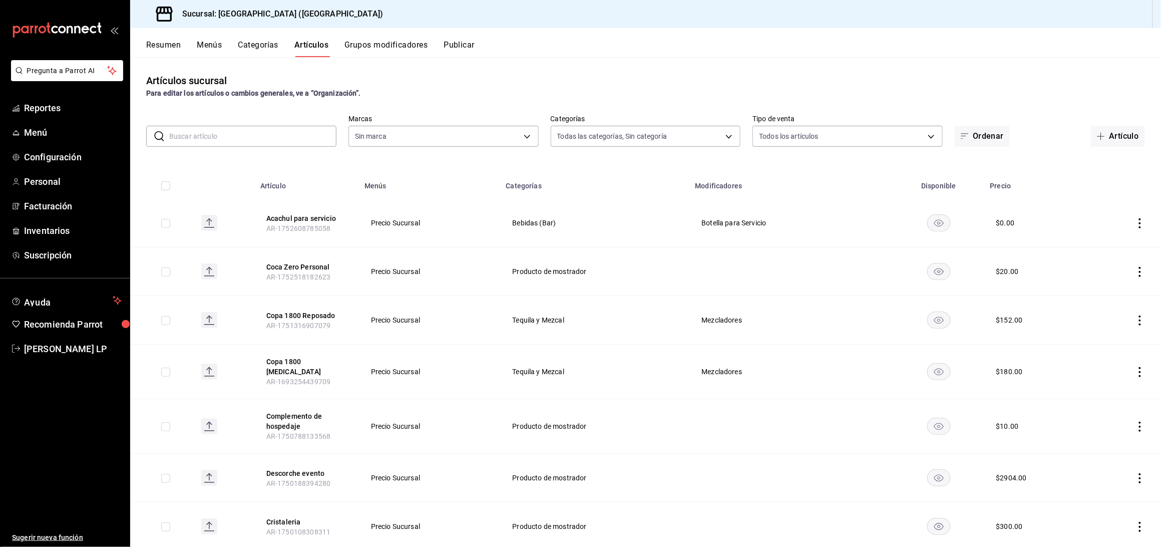
type input "8c3fc7fb-afc8-4fcf-a35f-97b25a26b173,d858cdb4-7991-4d76-a946-9f508960b44e,730af…"
type input "c5b0ed81-af66-4c2d-afb4-f59aa1ecca2b"
click at [267, 136] on input "text" at bounding box center [252, 136] width 167 height 20
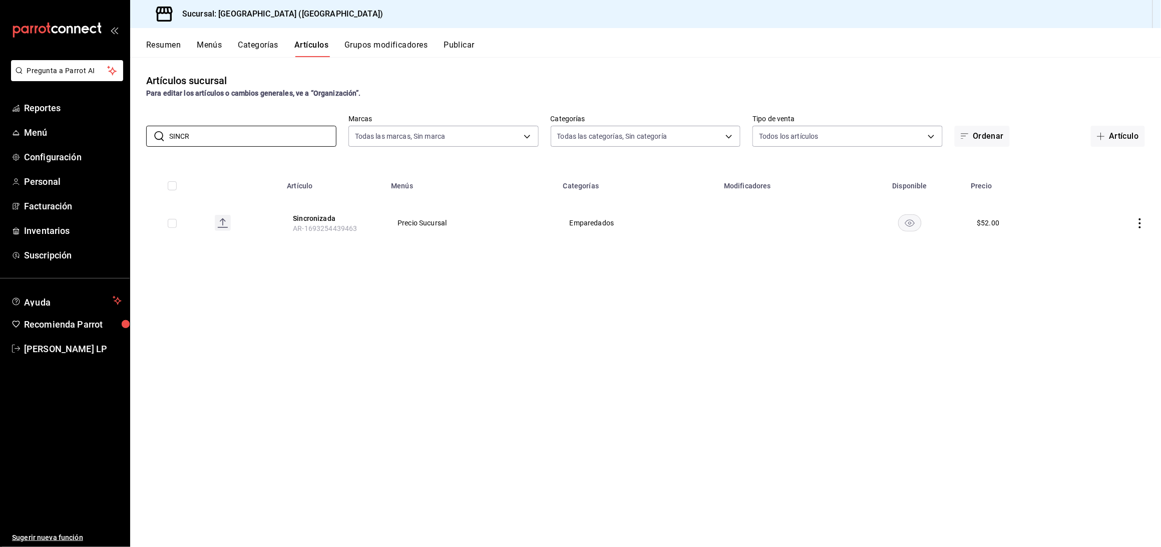
type input "SINCR"
click at [481, 545] on div "Artículos sucursal Para editar los artículos o cambios generales, ve a “Organiz…" at bounding box center [645, 301] width 1030 height 489
